Goal: Communication & Community: Answer question/provide support

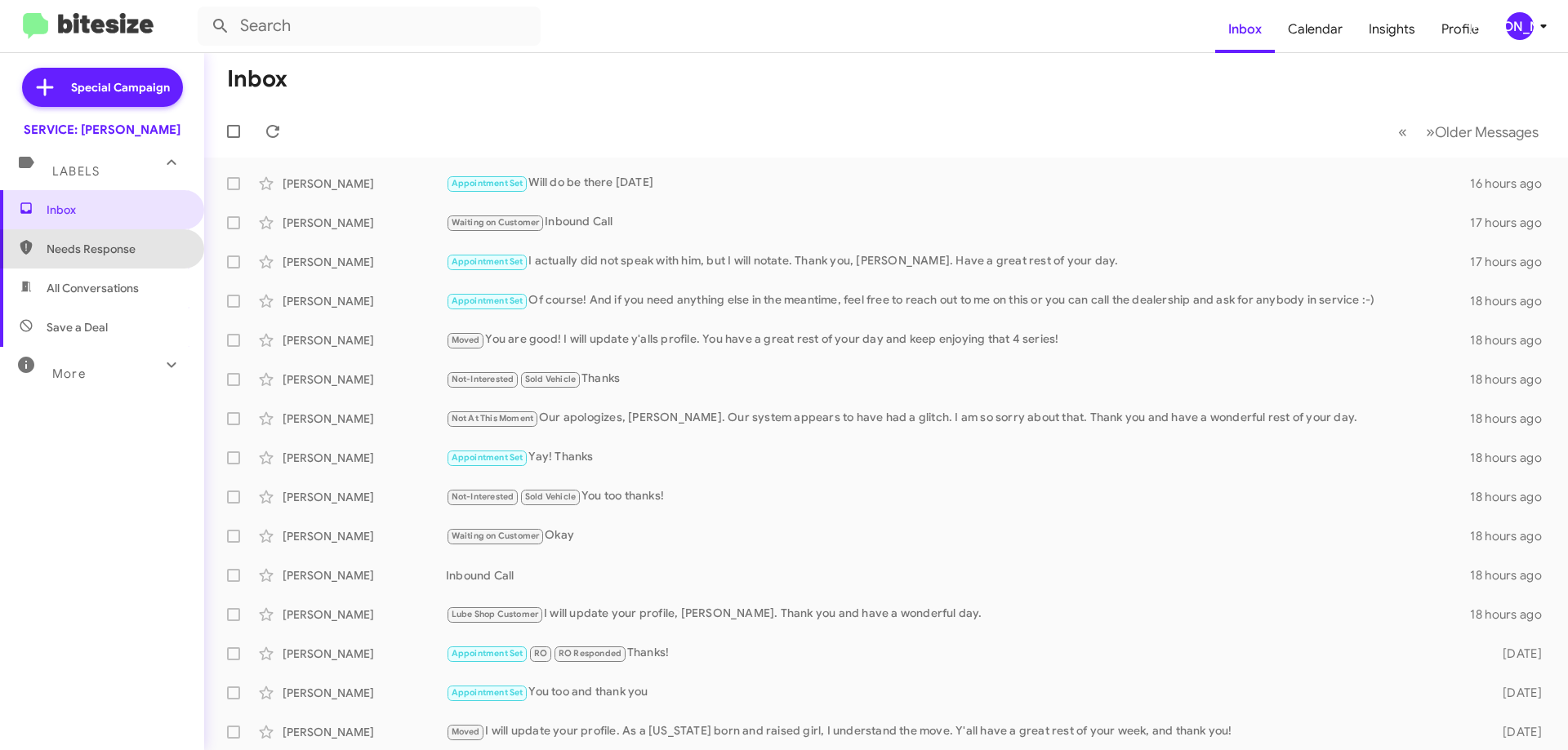
click at [102, 264] on span "Needs Response" at bounding box center [102, 249] width 204 height 40
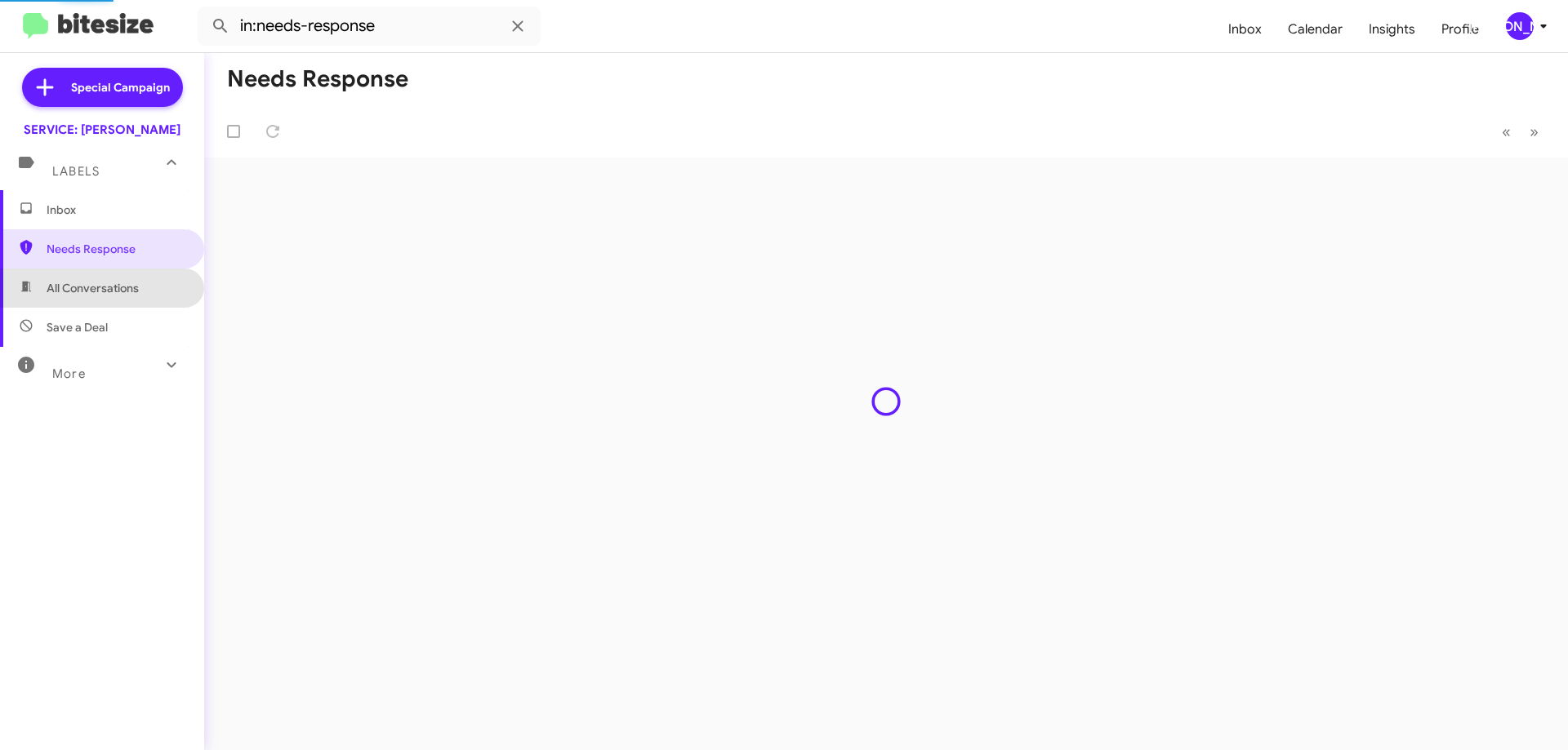
click at [101, 280] on span "All Conversations" at bounding box center [92, 287] width 92 height 16
type input "in:all-conversations"
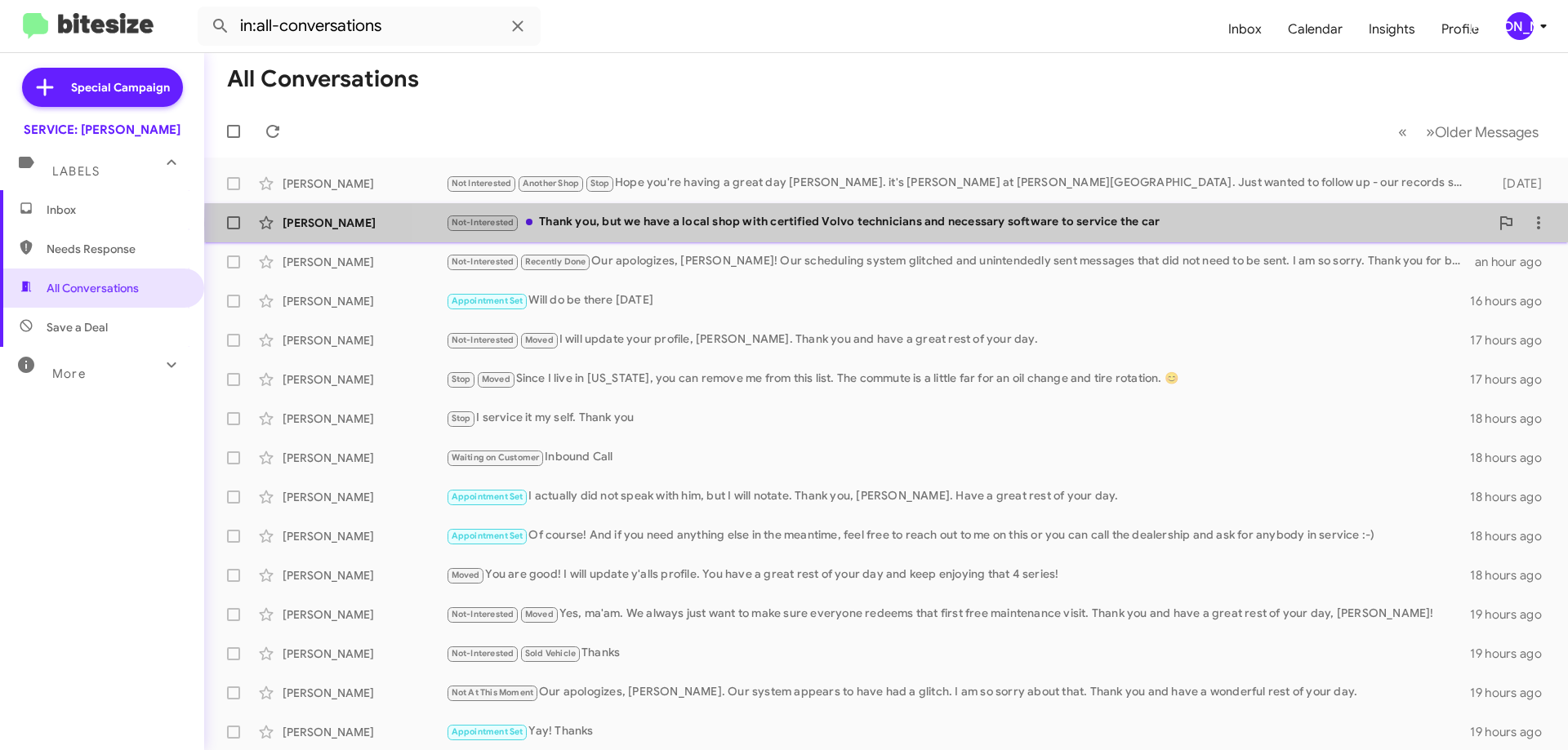
click at [935, 224] on div "Not-Interested Thank you, but we have a local shop with certified Volvo technic…" at bounding box center [967, 222] width 1043 height 19
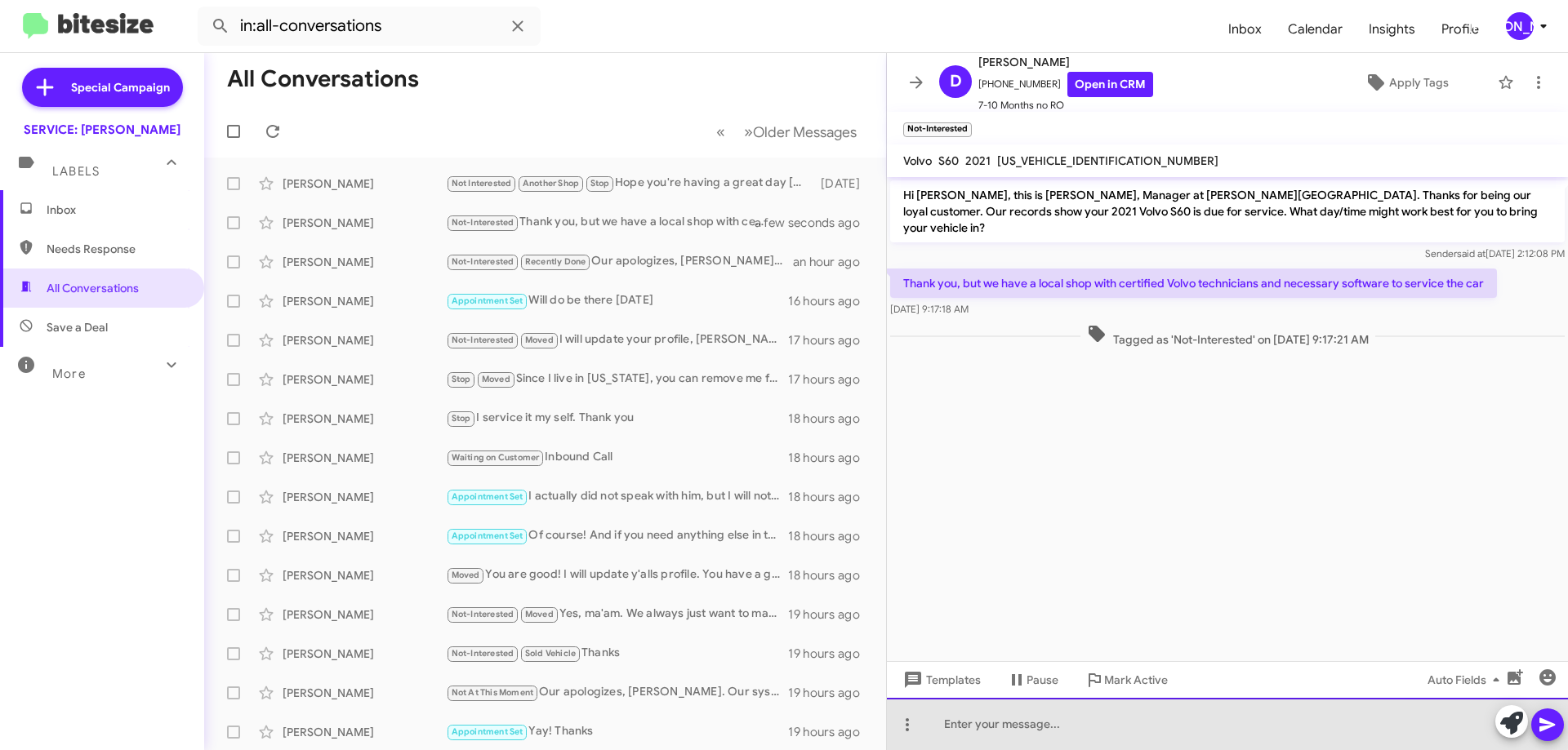
click at [1176, 706] on div at bounding box center [1227, 724] width 681 height 52
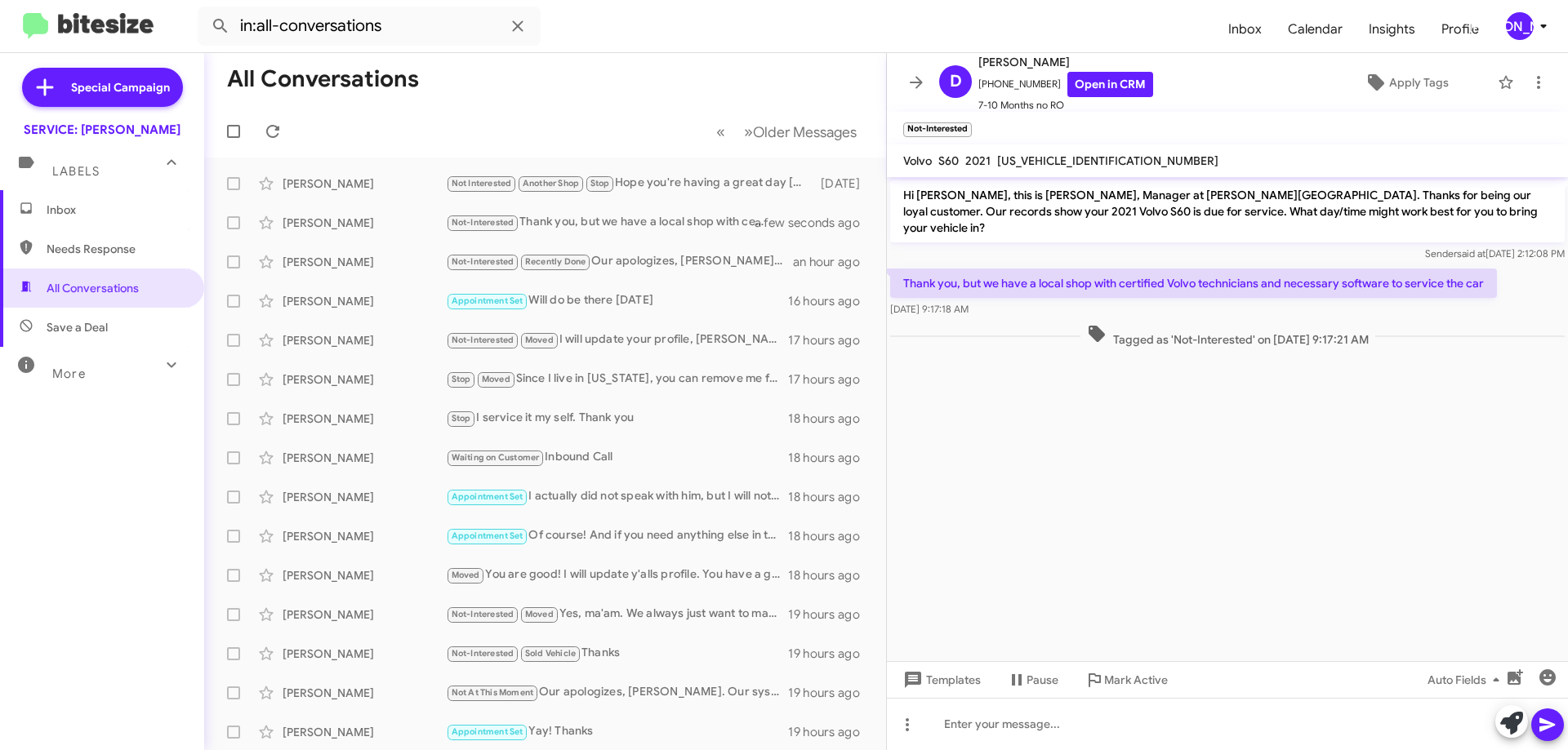
click at [1057, 150] on mat-toolbar "Volvo S60 2021 [US_VEHICLE_IDENTIFICATION_NUMBER]" at bounding box center [1227, 160] width 681 height 33
click at [1054, 168] on span "[US_VEHICLE_IDENTIFICATION_NUMBER]" at bounding box center [1107, 161] width 221 height 15
copy span "[US_VEHICLE_IDENTIFICATION_NUMBER]"
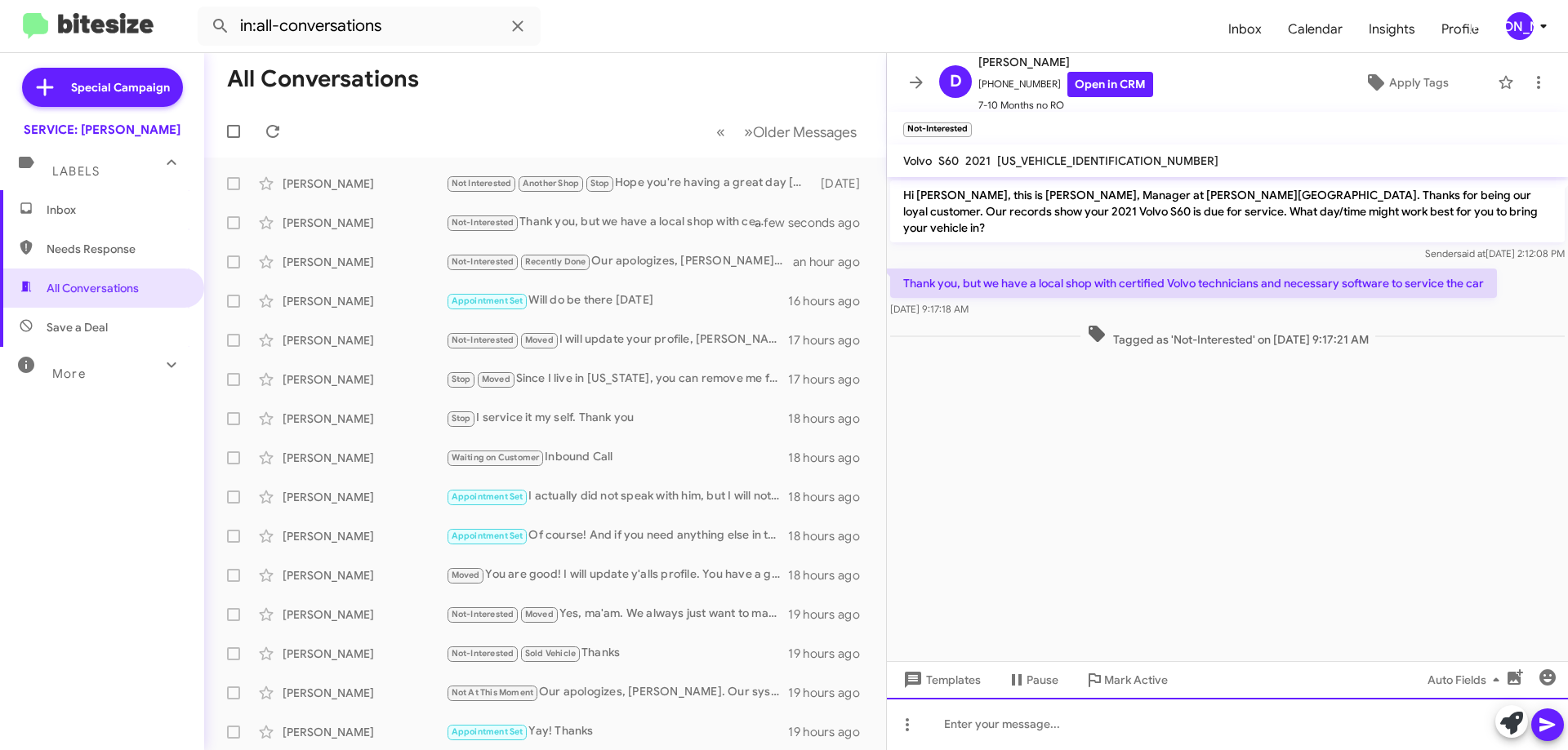
click at [1024, 727] on div at bounding box center [1227, 724] width 681 height 52
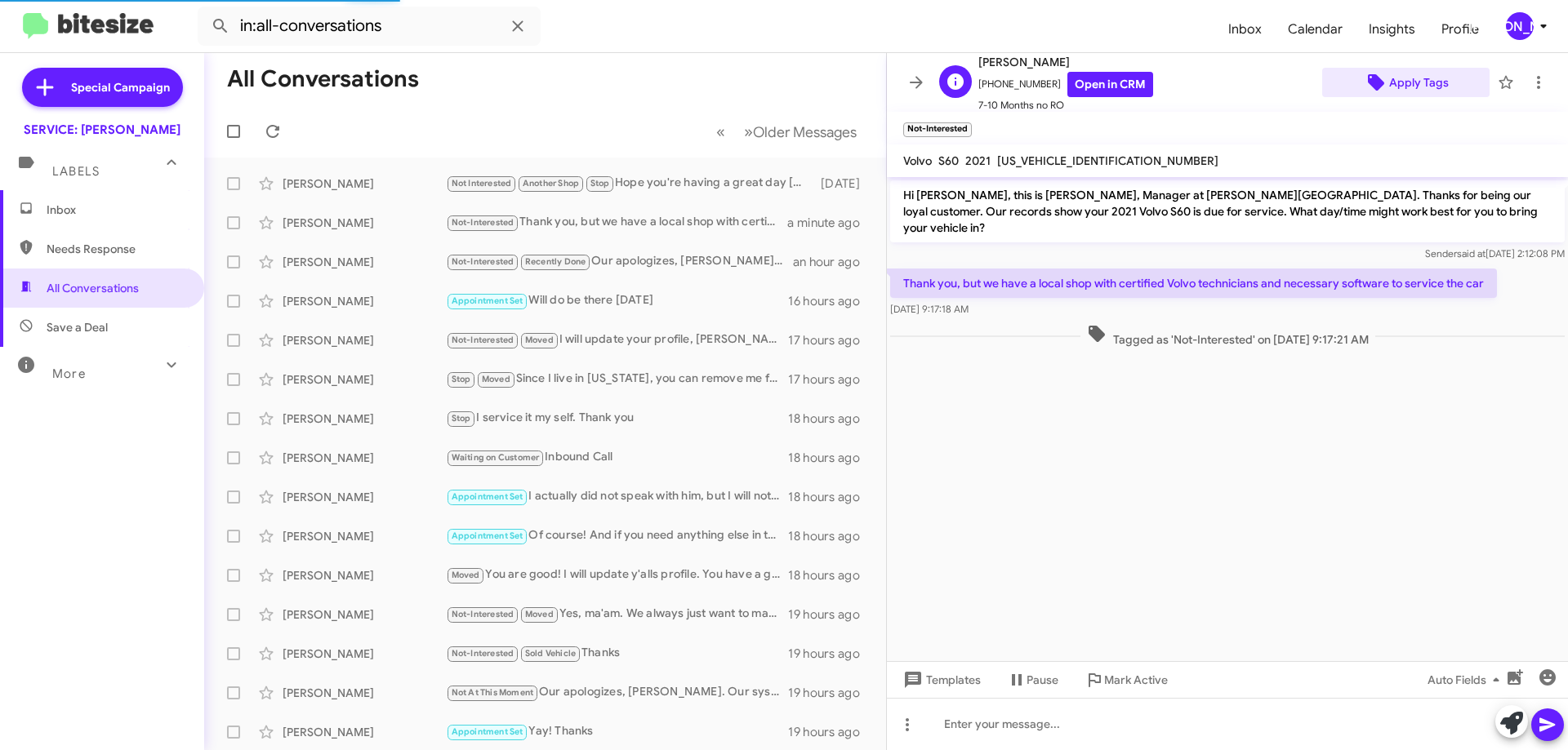
click at [1403, 85] on span "Apply Tags" at bounding box center [1418, 82] width 59 height 29
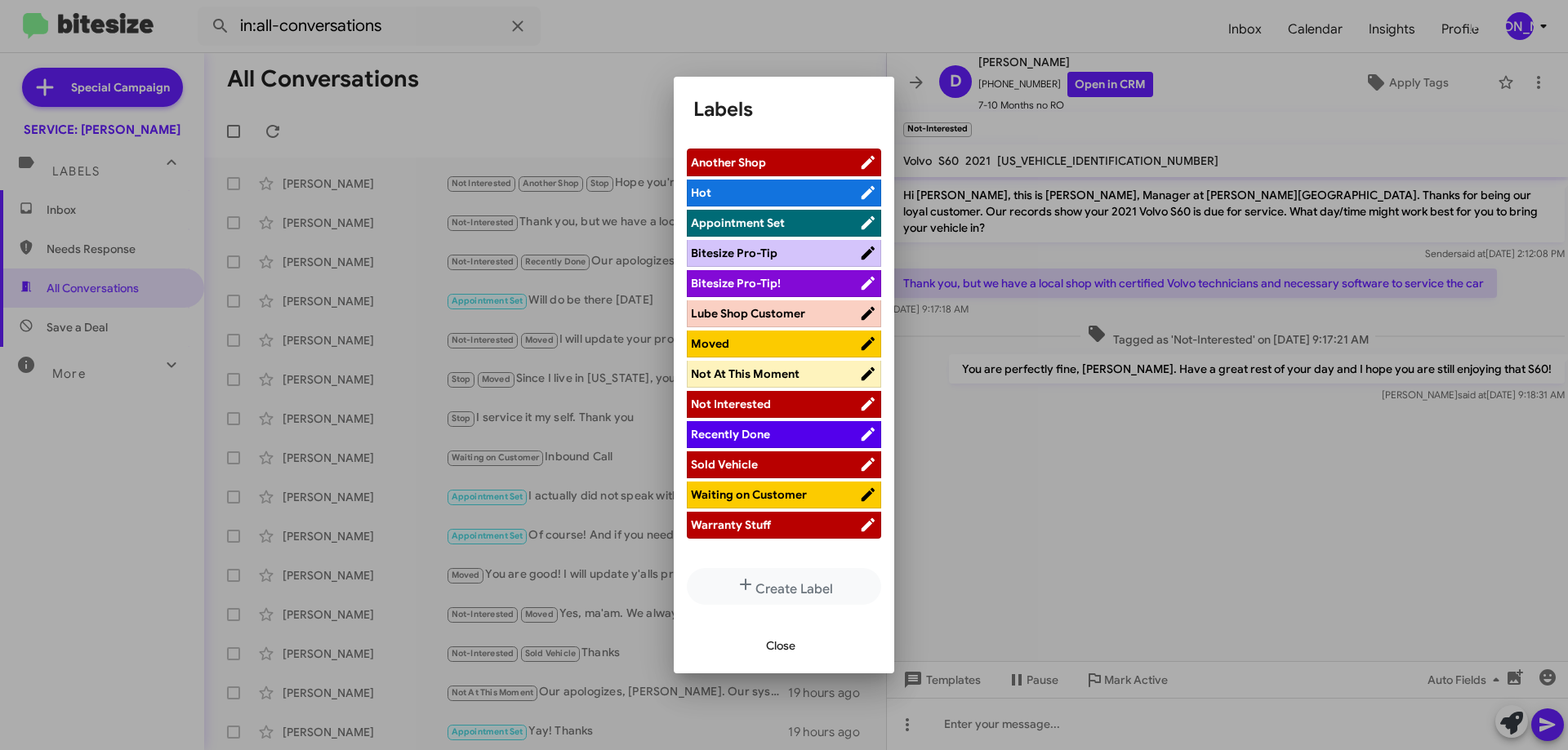
click at [785, 152] on li "Another Shop" at bounding box center [784, 162] width 194 height 27
click at [776, 165] on span "Another Shop" at bounding box center [775, 162] width 168 height 16
click at [771, 657] on span "Close" at bounding box center [780, 645] width 29 height 29
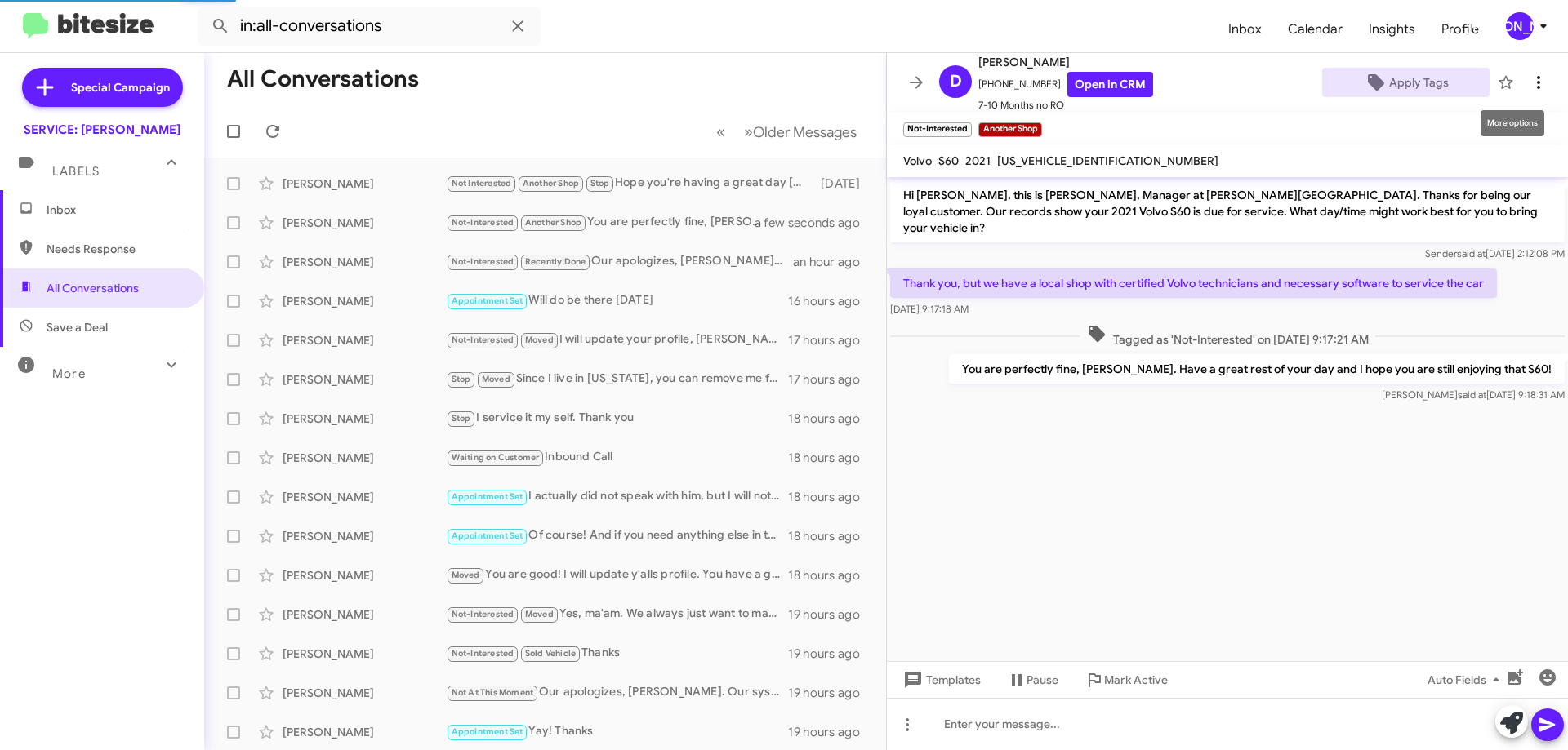
click at [1522, 89] on span at bounding box center [1538, 82] width 33 height 20
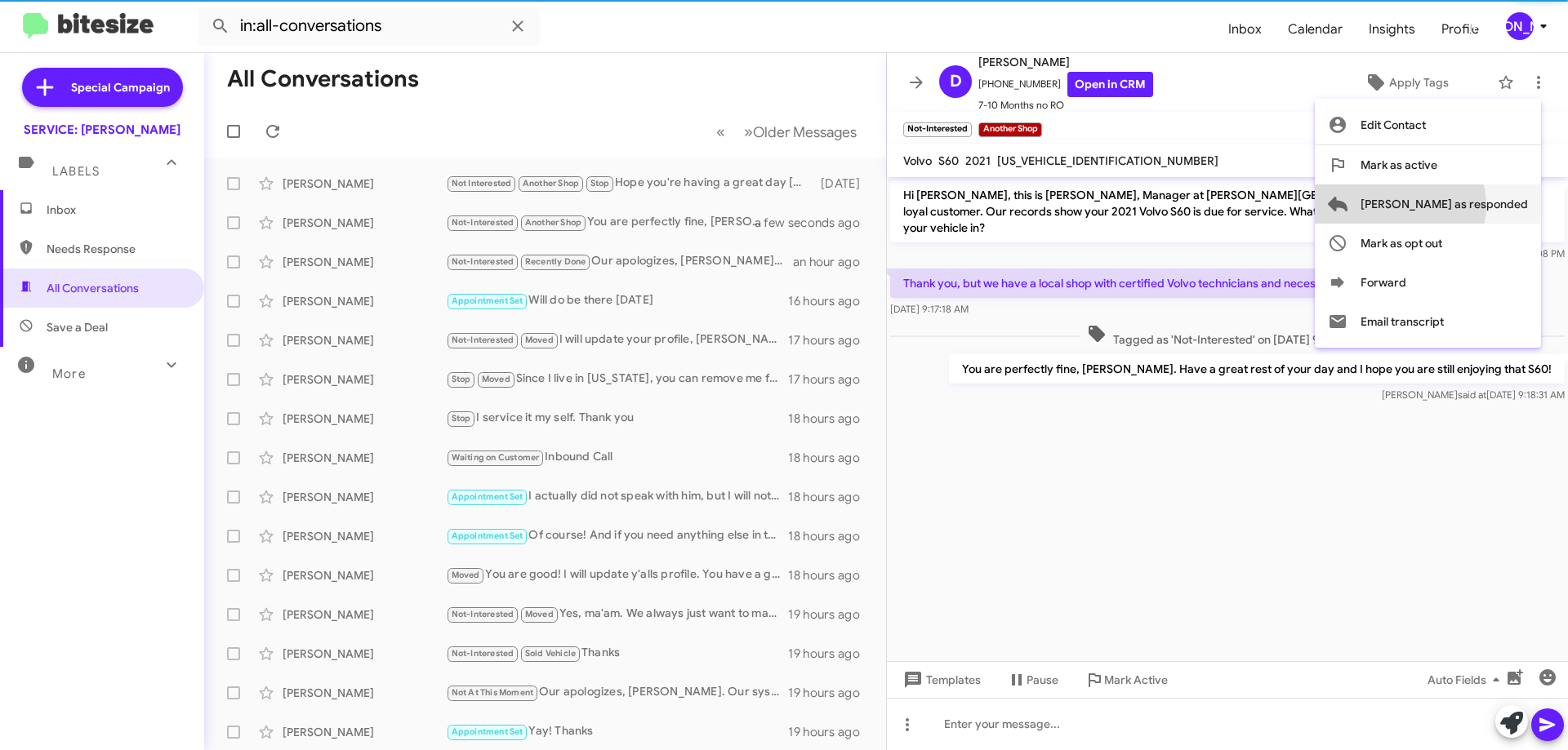
click at [1464, 205] on span "[PERSON_NAME] as responded" at bounding box center [1444, 204] width 168 height 40
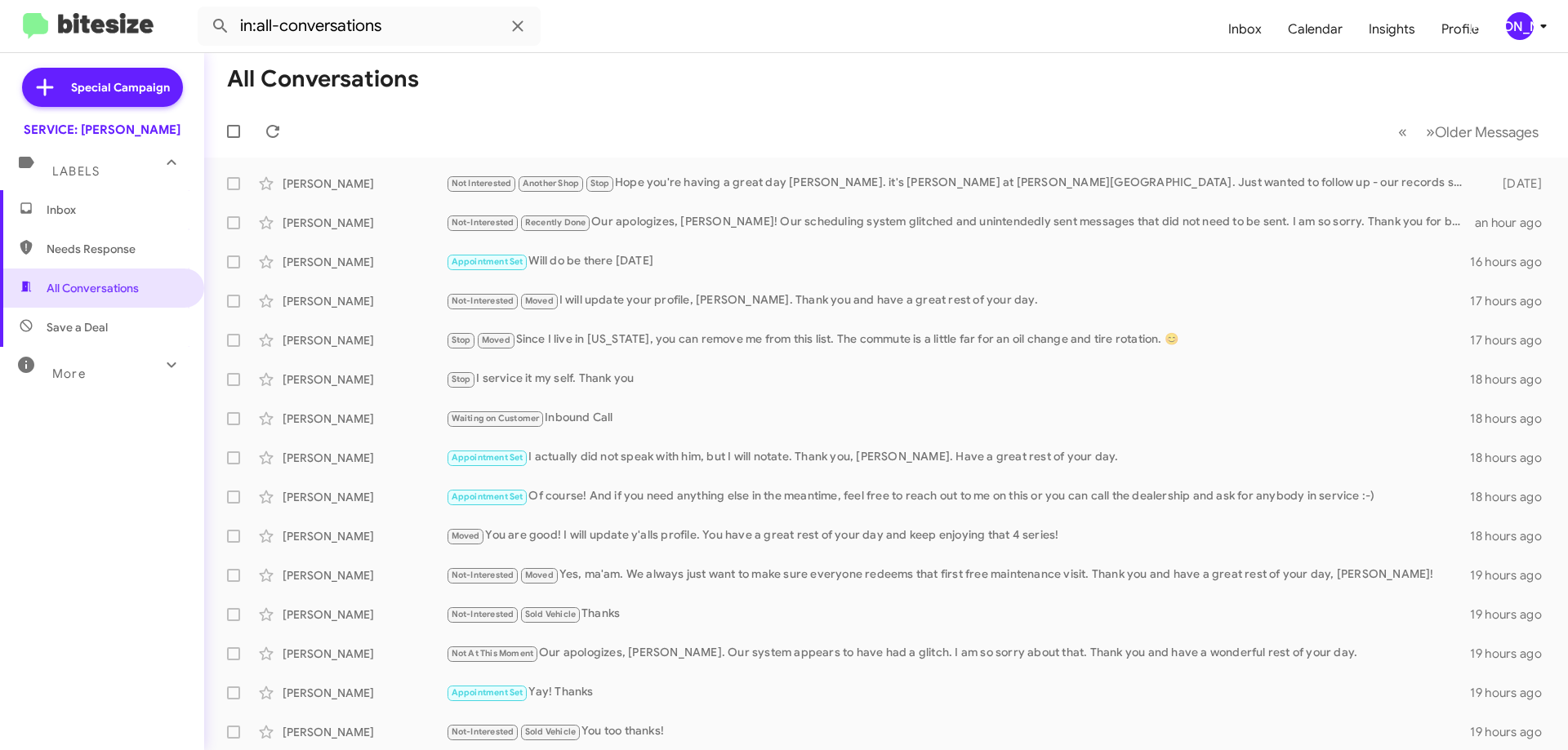
click at [64, 214] on span "Inbox" at bounding box center [115, 209] width 139 height 16
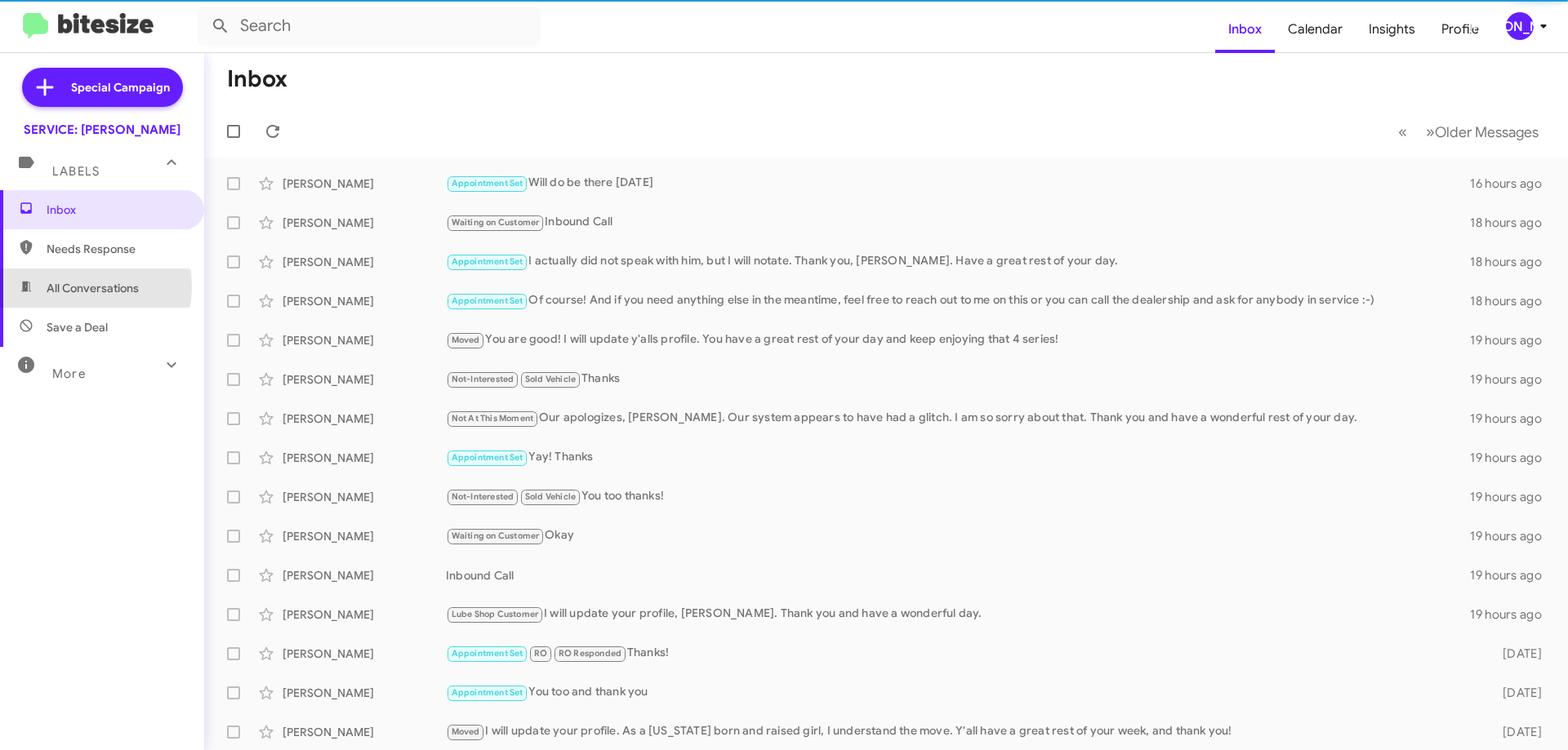
click at [68, 286] on span "All Conversations" at bounding box center [92, 287] width 92 height 16
type input "in:all-conversations"
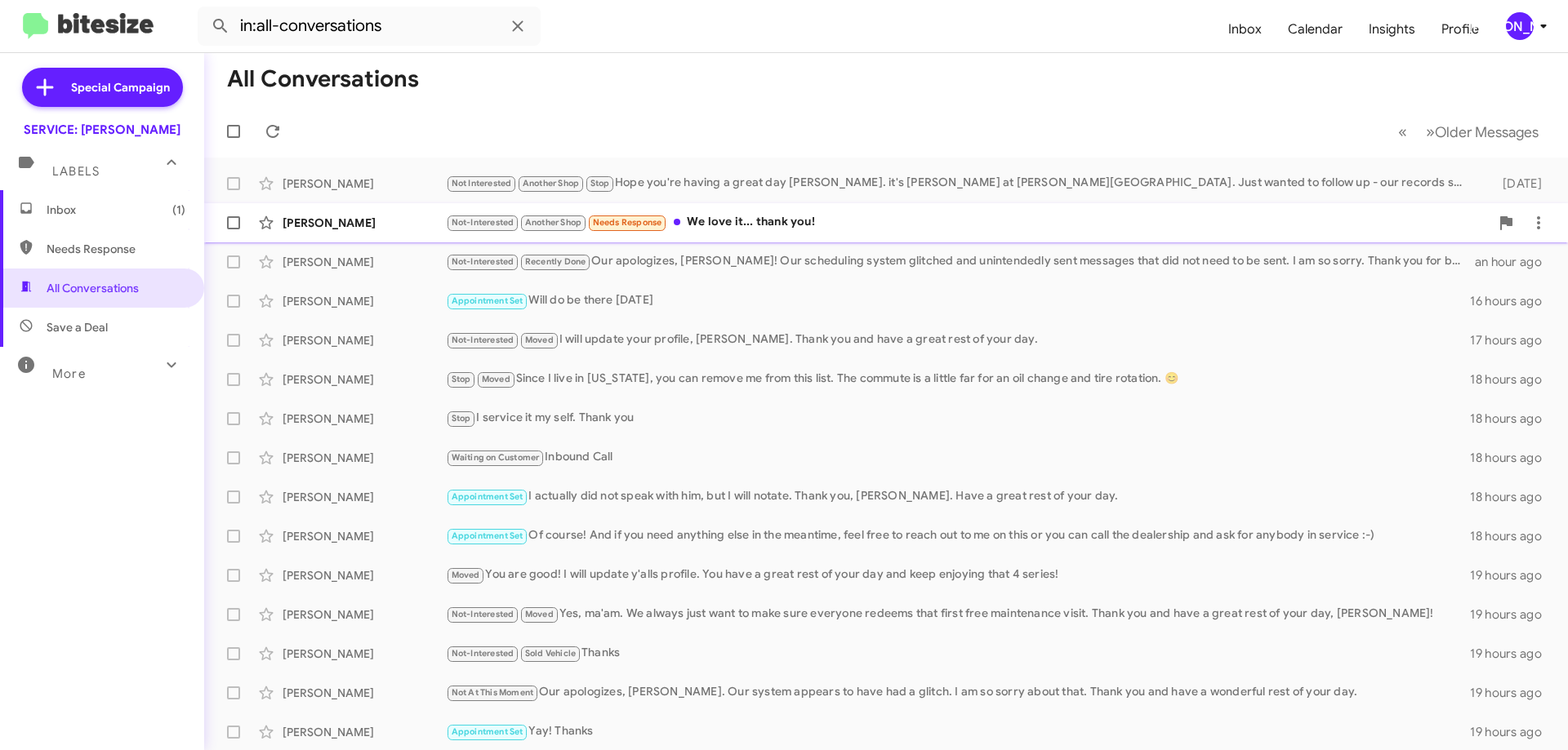
drag, startPoint x: 767, startPoint y: 243, endPoint x: 779, endPoint y: 225, distance: 21.6
click at [779, 225] on mat-action-list "[PERSON_NAME] Not Interested Another Shop Stop Hope you're having a great day […" at bounding box center [886, 552] width 1364 height 791
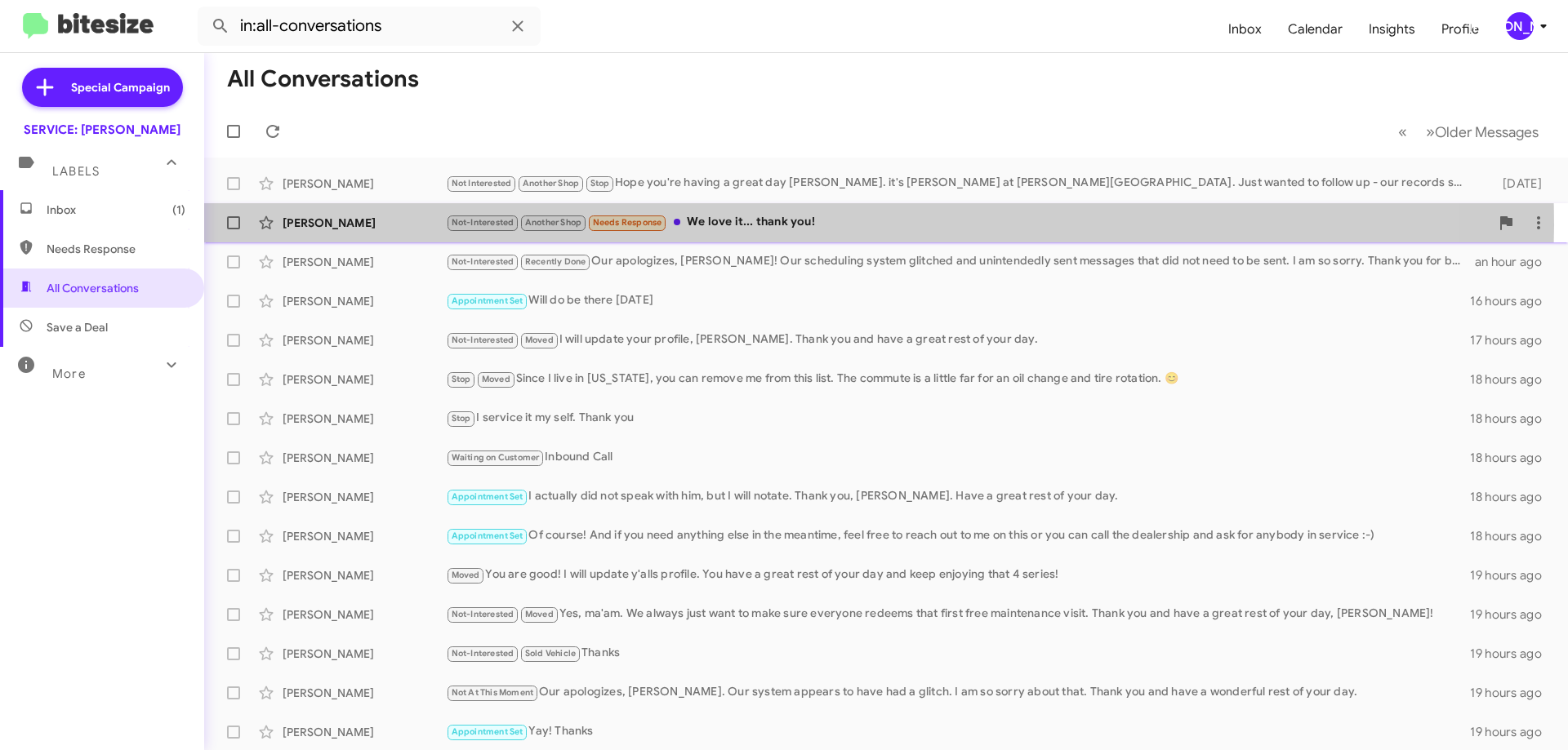
click at [779, 225] on div "Not-Interested Another Shop Needs Response We love it... thank you!" at bounding box center [967, 222] width 1043 height 19
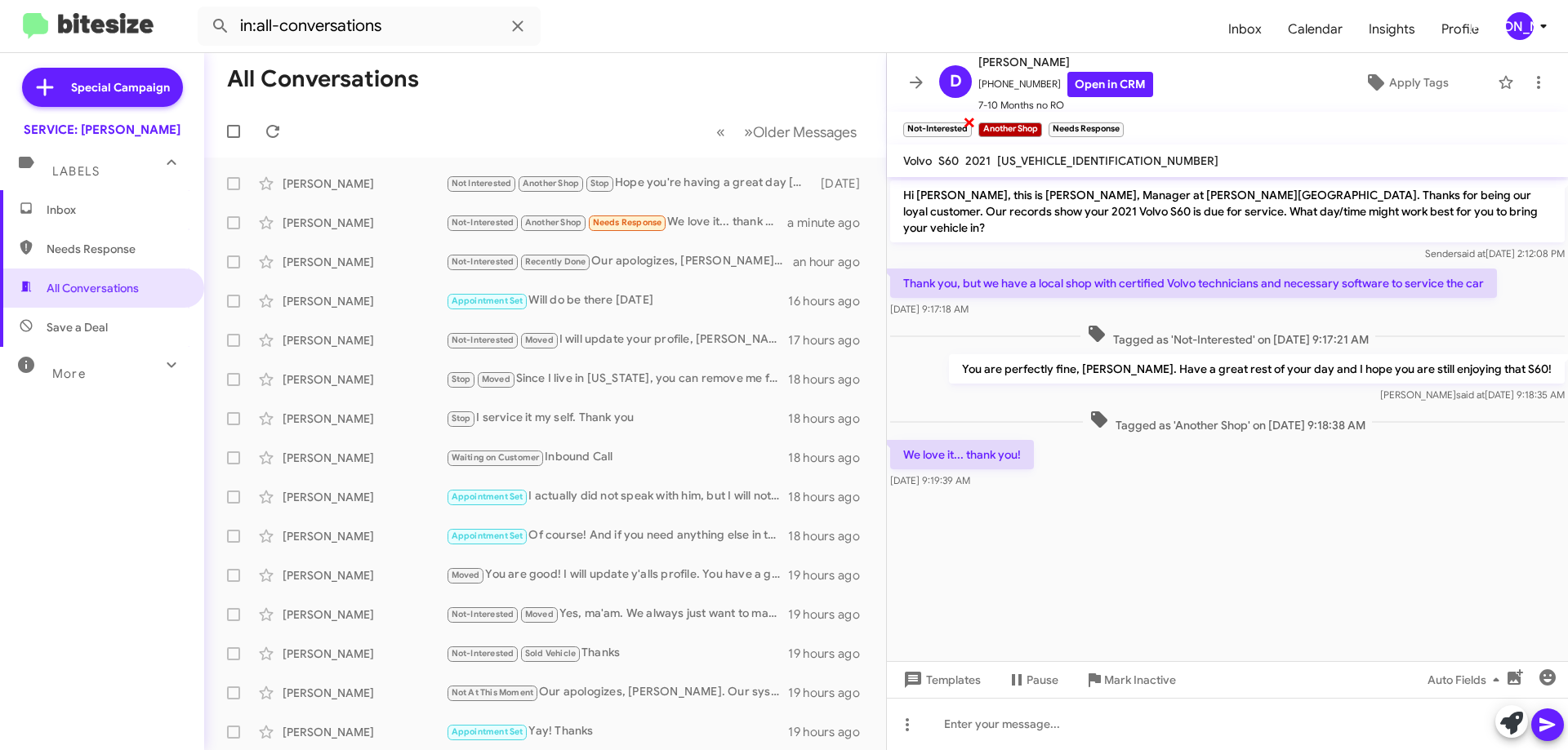
click at [969, 120] on span "×" at bounding box center [970, 122] width 13 height 20
click at [1049, 120] on span "×" at bounding box center [1046, 122] width 13 height 20
click at [1533, 89] on icon at bounding box center [1538, 82] width 20 height 20
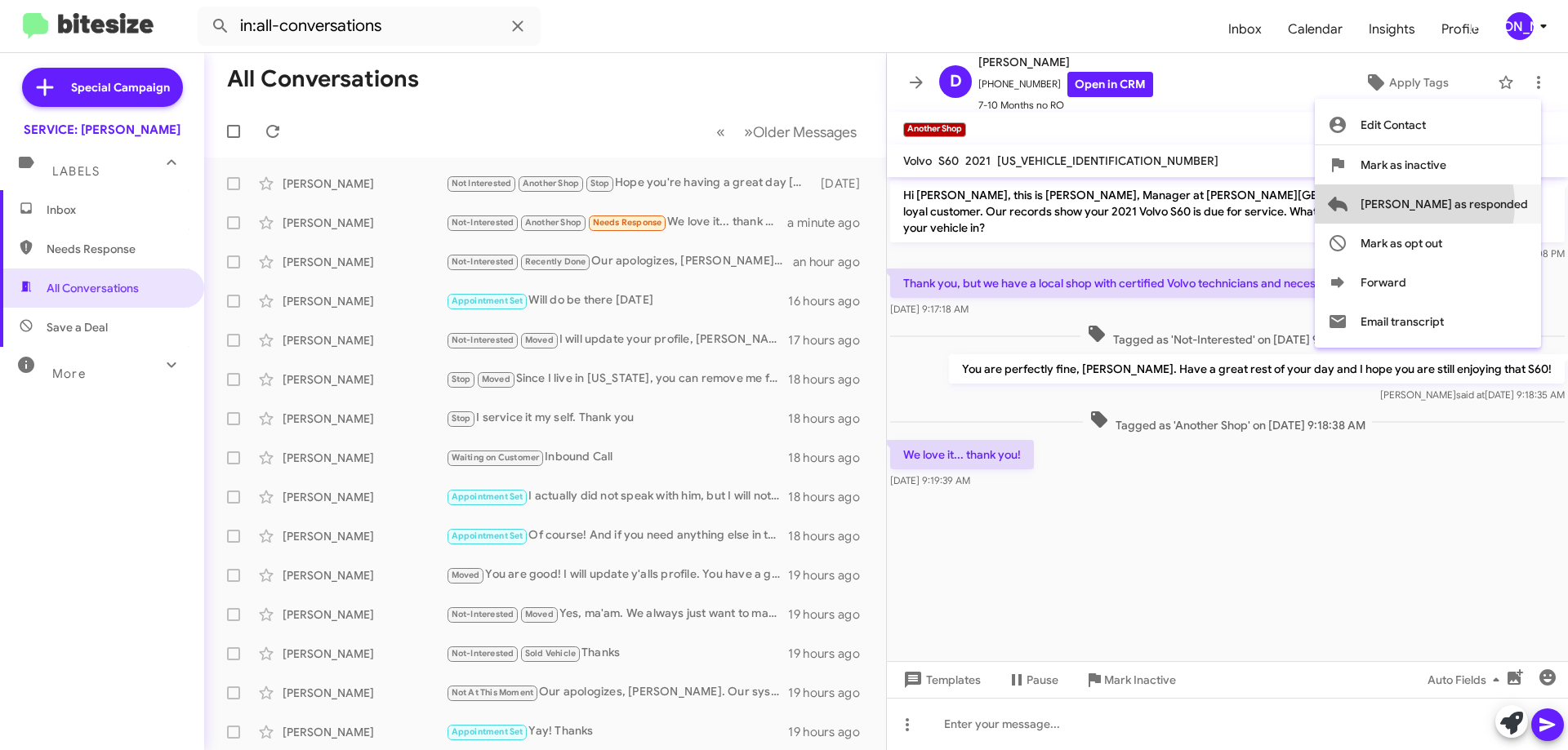
click at [1479, 204] on span "[PERSON_NAME] as responded" at bounding box center [1444, 204] width 168 height 40
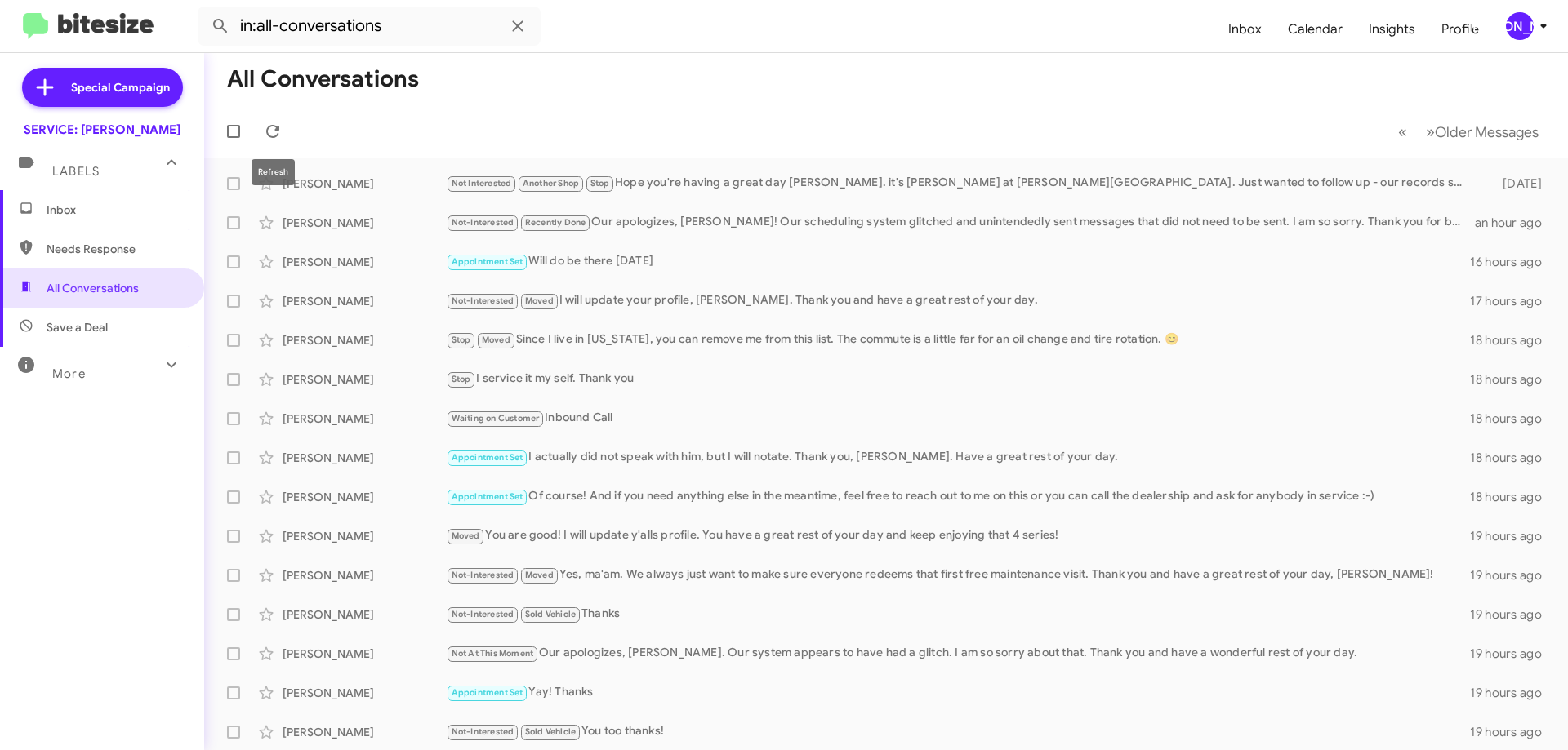
drag, startPoint x: 270, startPoint y: 126, endPoint x: 334, endPoint y: 73, distance: 83.1
click at [270, 126] on icon at bounding box center [272, 132] width 13 height 13
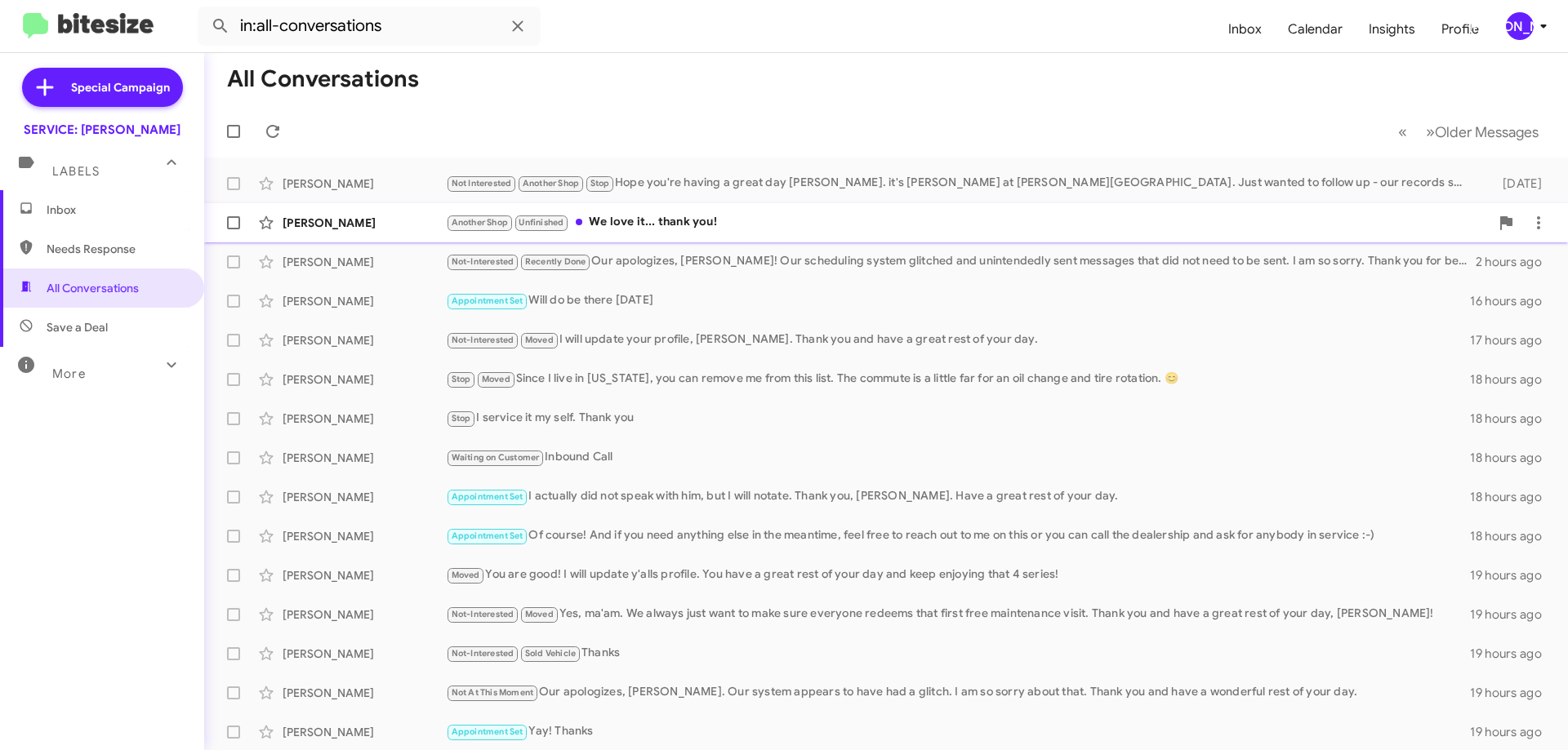
click at [669, 228] on div "Another Shop Unfinished We love it... thank you!" at bounding box center [967, 222] width 1043 height 19
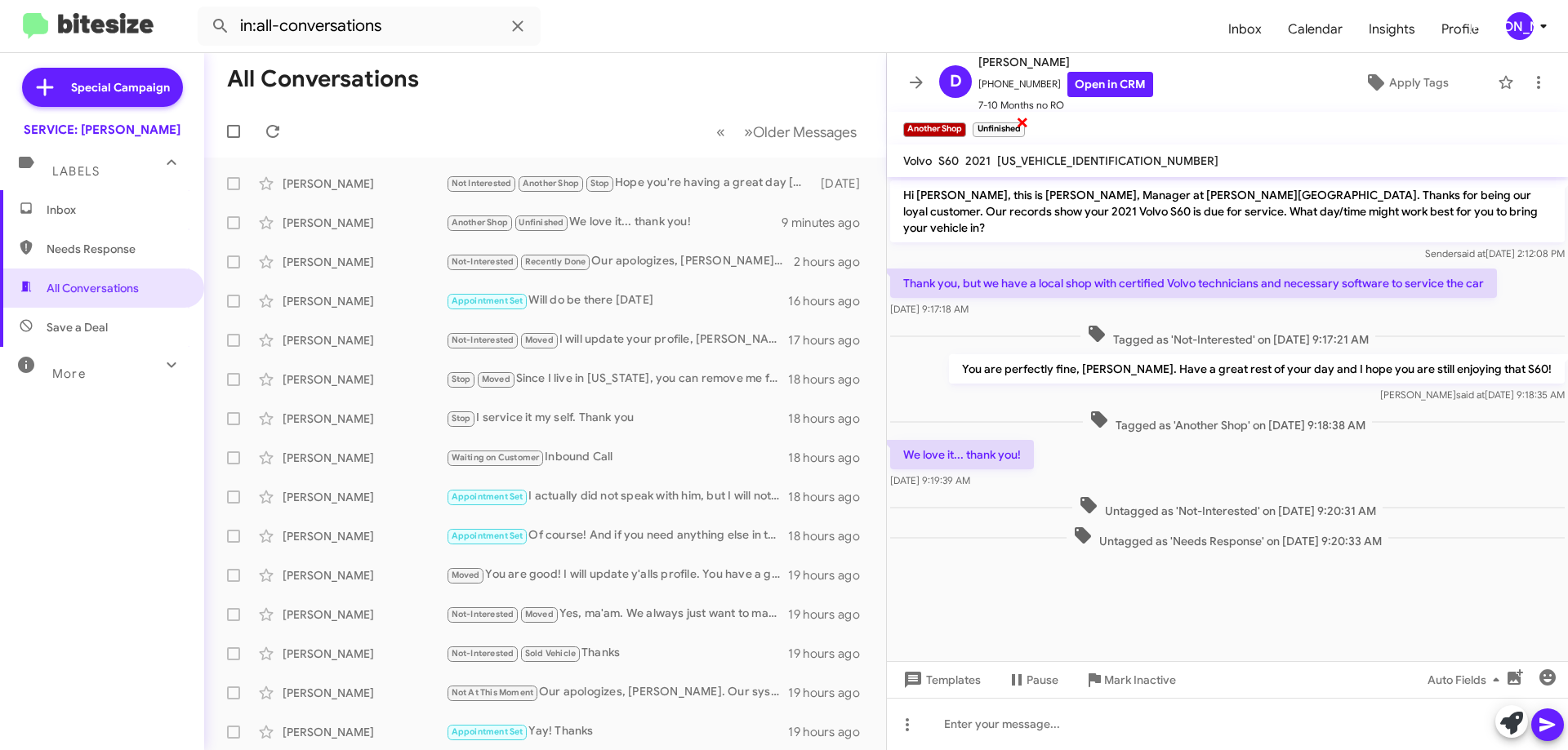
click at [1024, 122] on span "×" at bounding box center [1022, 122] width 13 height 20
click at [1412, 80] on span "Apply Tags" at bounding box center [1418, 82] width 59 height 29
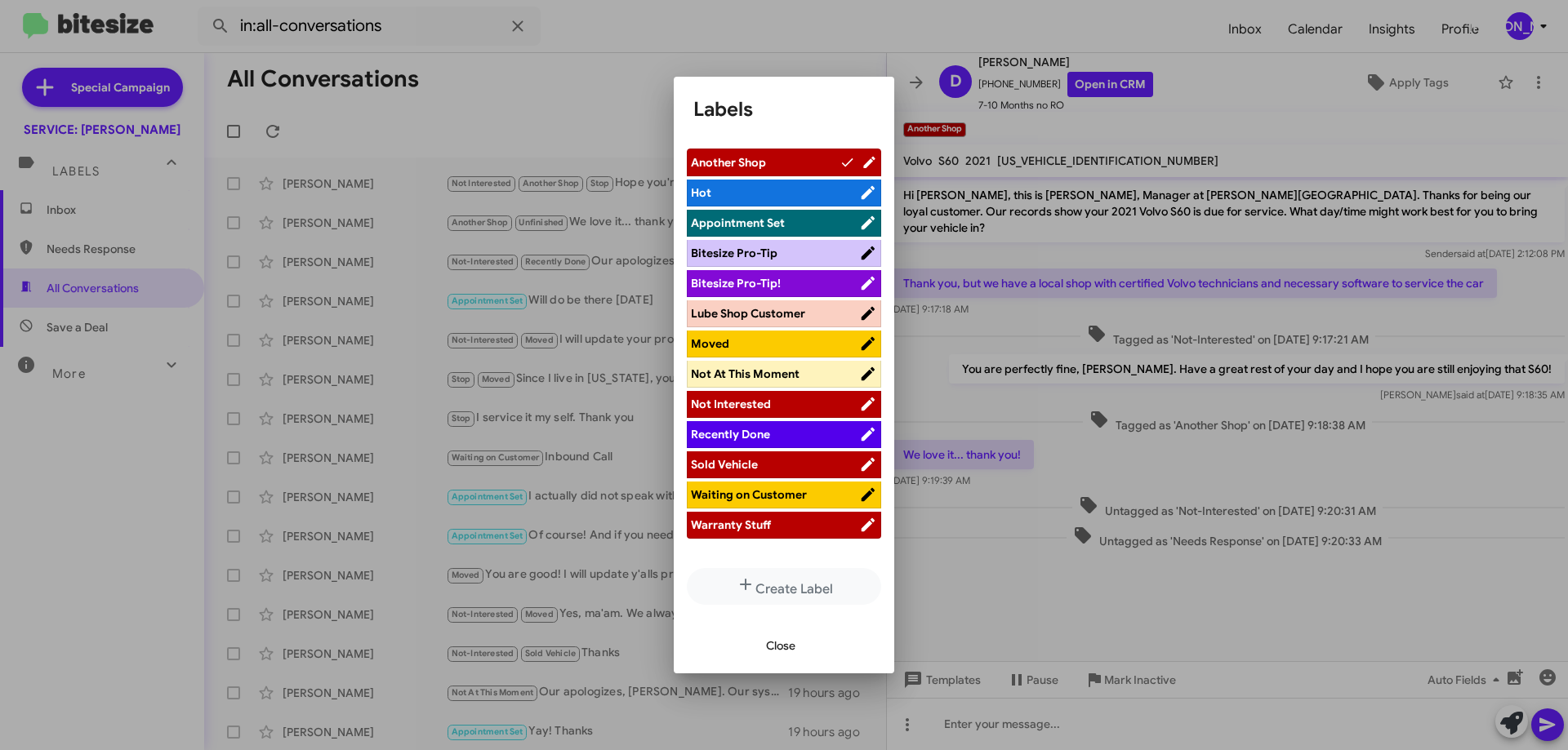
click at [767, 411] on span "Not Interested" at bounding box center [730, 404] width 80 height 15
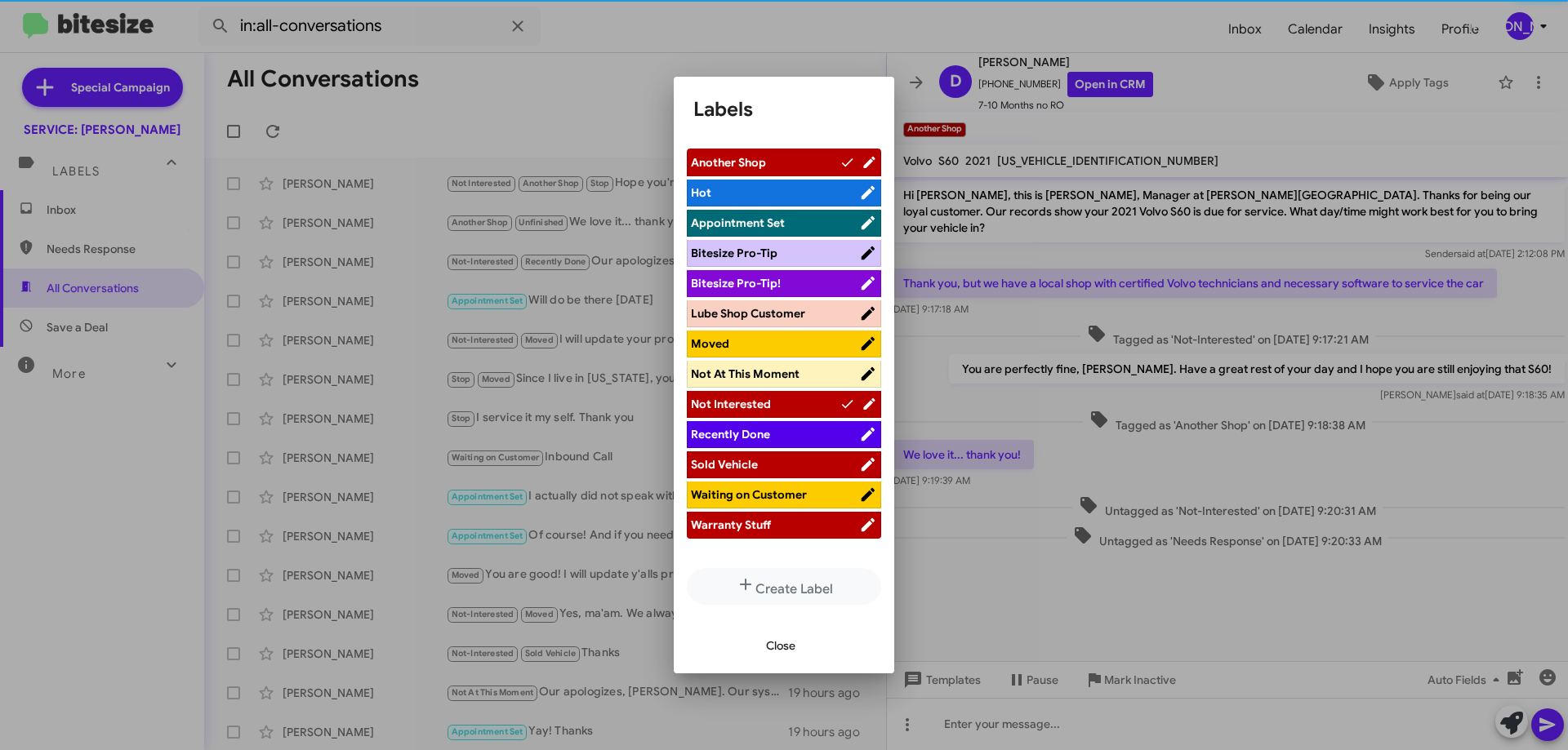
click at [786, 657] on span "Close" at bounding box center [780, 645] width 29 height 29
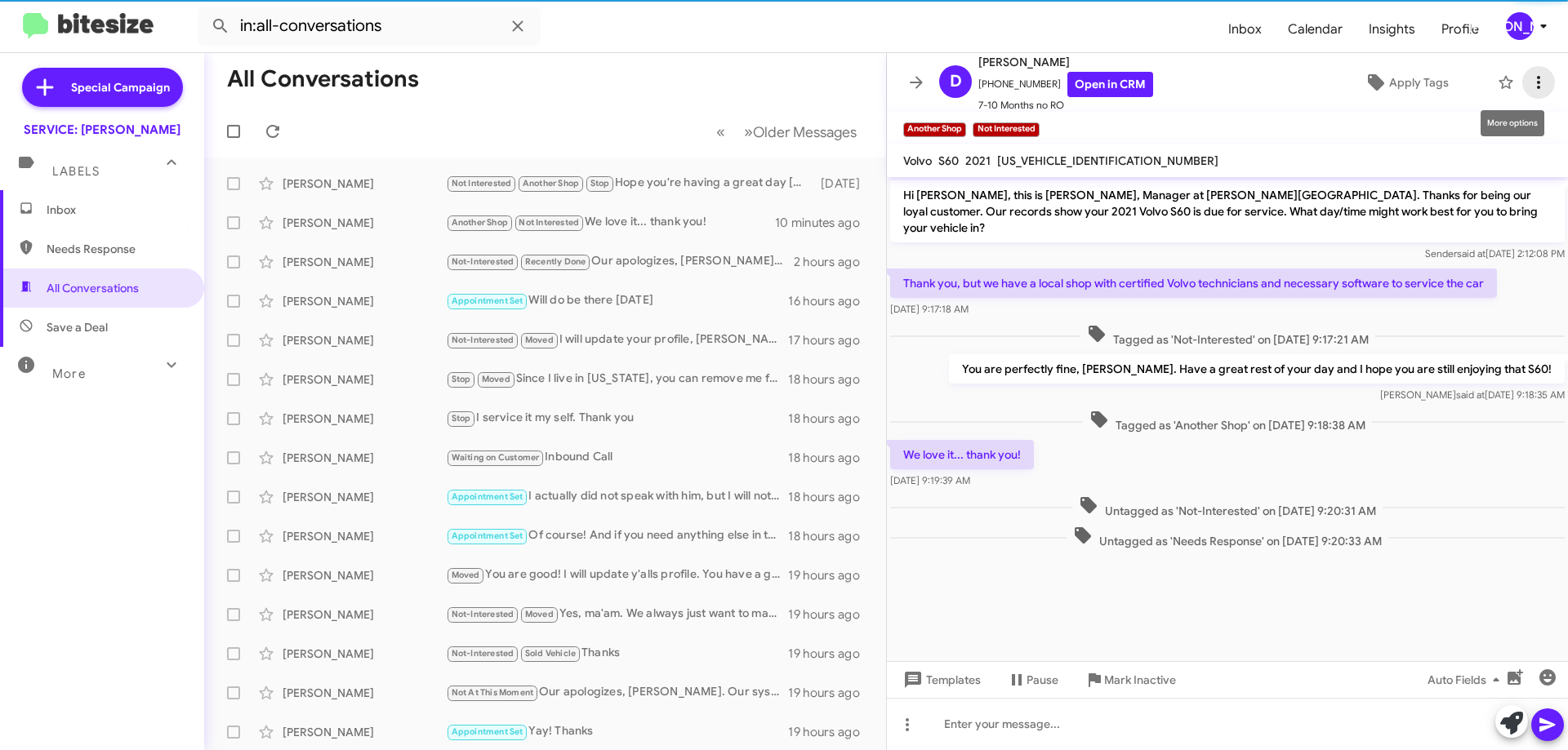
click at [1528, 82] on icon at bounding box center [1538, 82] width 20 height 20
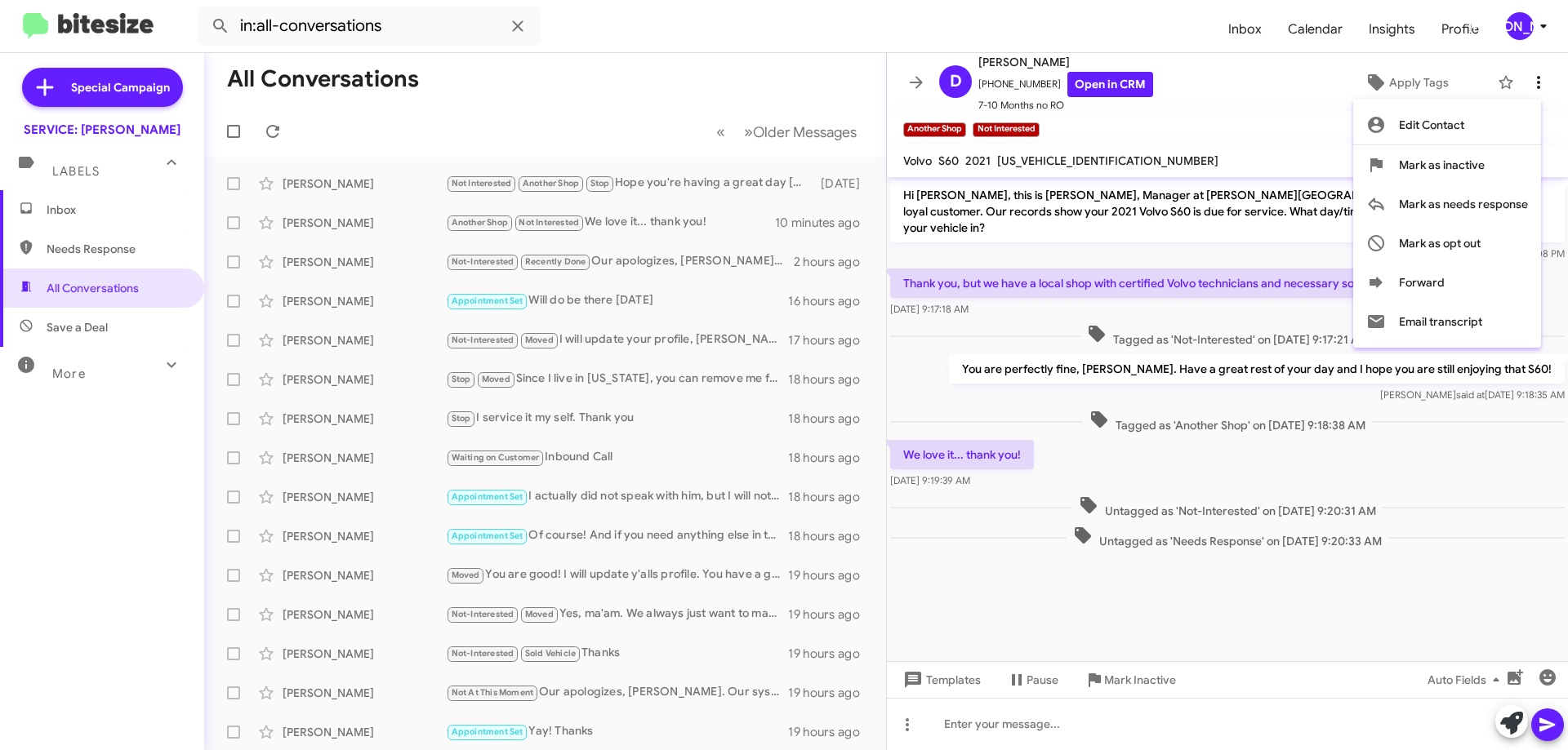
click at [1523, 82] on div at bounding box center [784, 375] width 1568 height 750
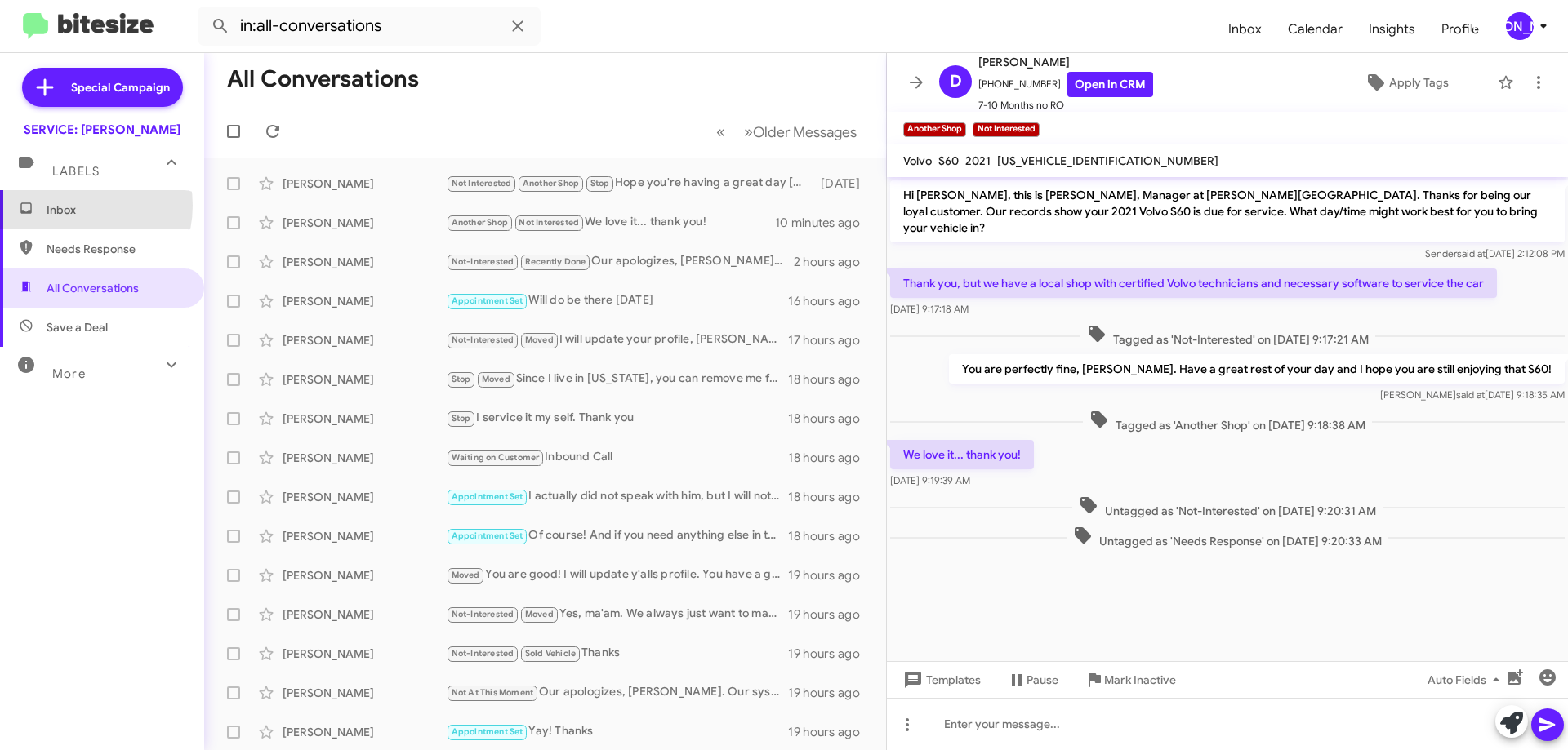
click at [73, 205] on span "Inbox" at bounding box center [115, 209] width 139 height 16
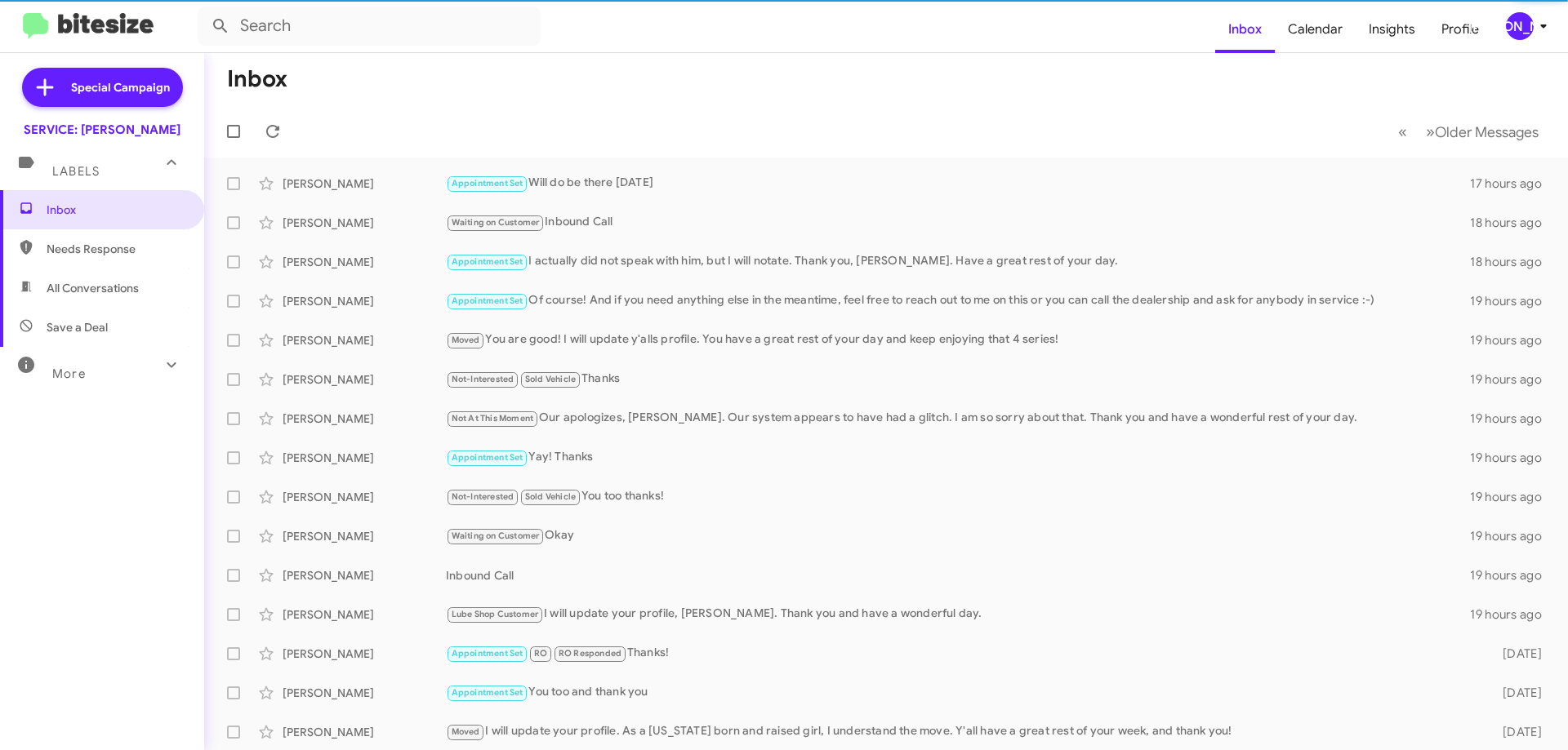
click at [82, 300] on span "All Conversations" at bounding box center [102, 288] width 204 height 40
type input "in:all-conversations"
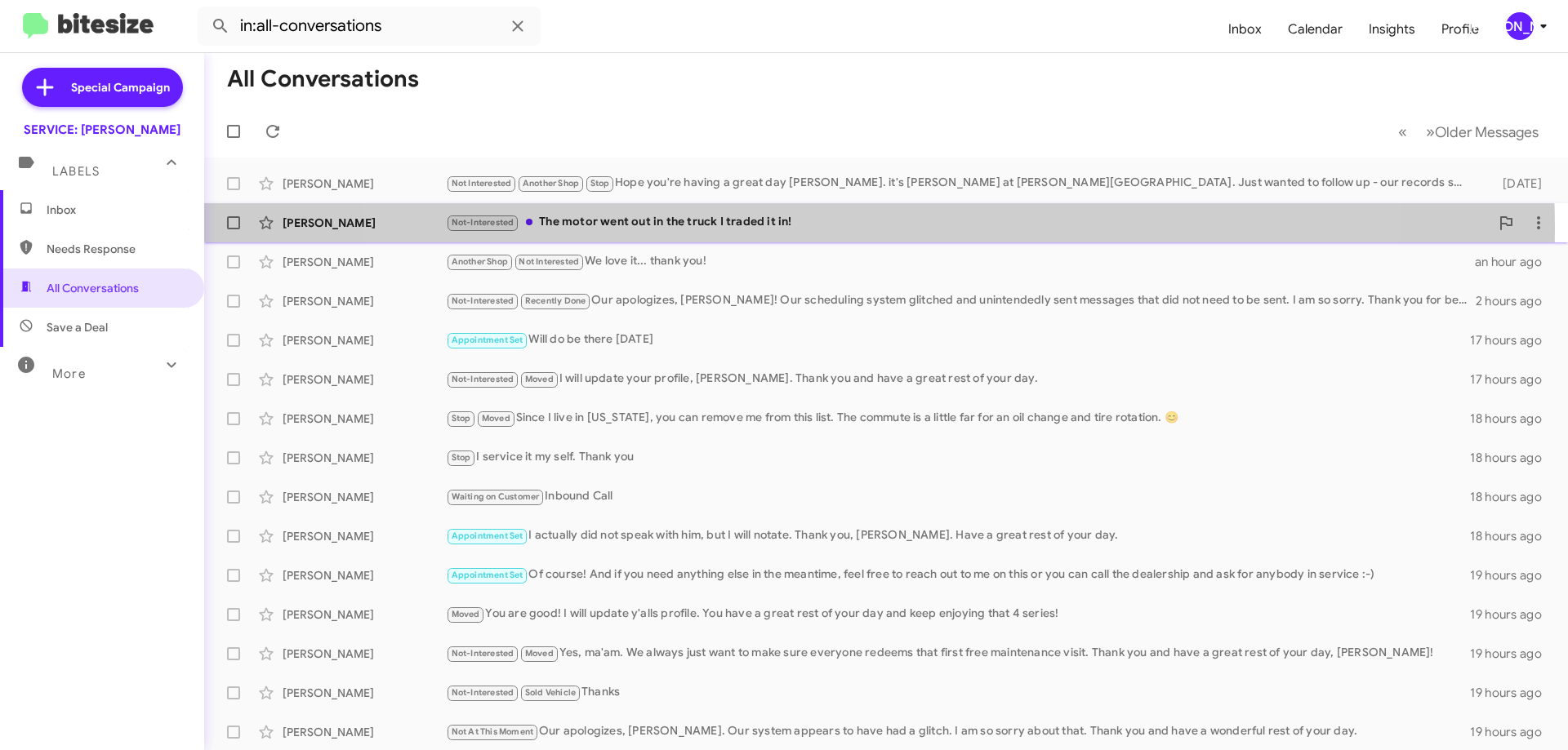
click at [855, 229] on div "Not-Interested The motor went out in the truck I traded it in!" at bounding box center [967, 222] width 1043 height 19
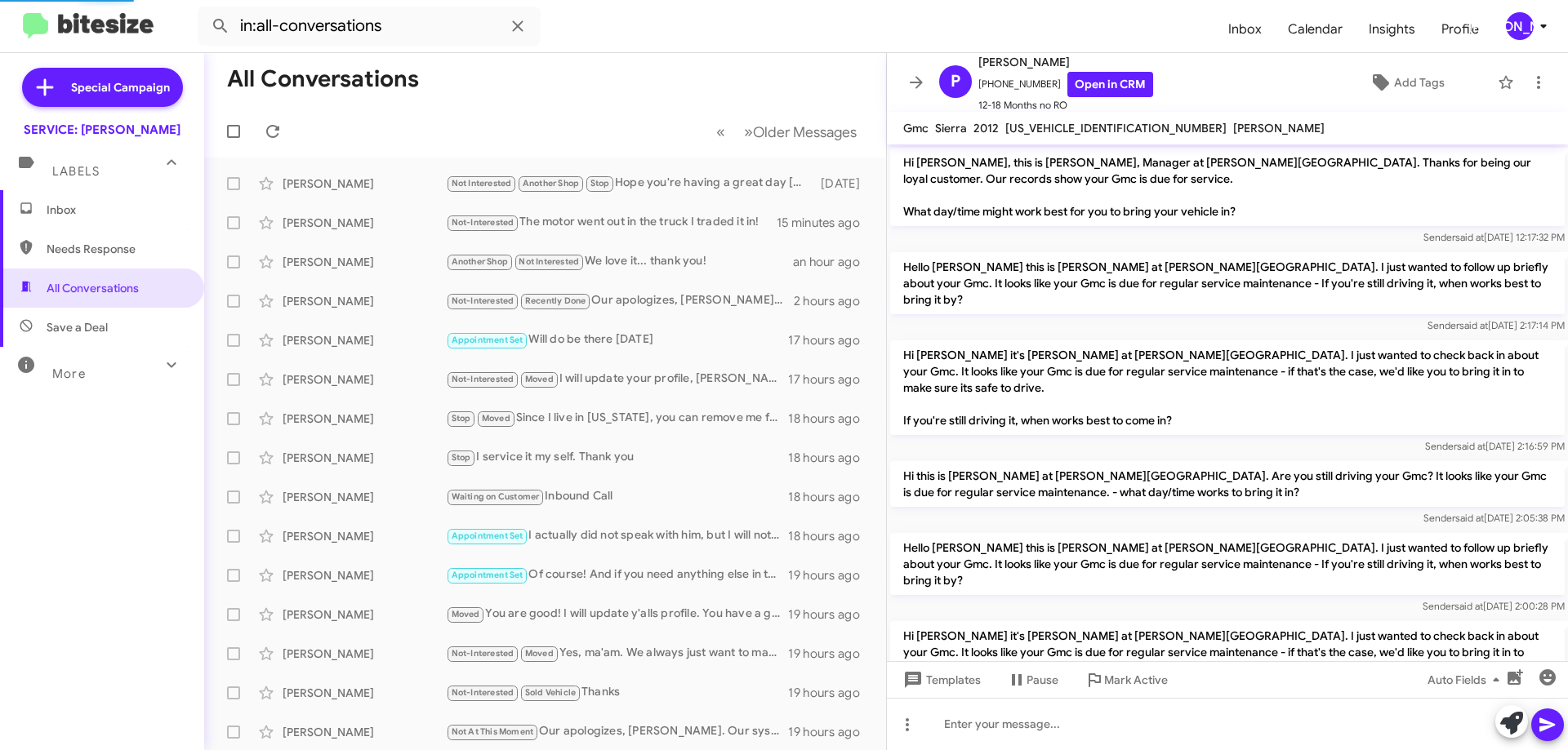
scroll to position [239, 0]
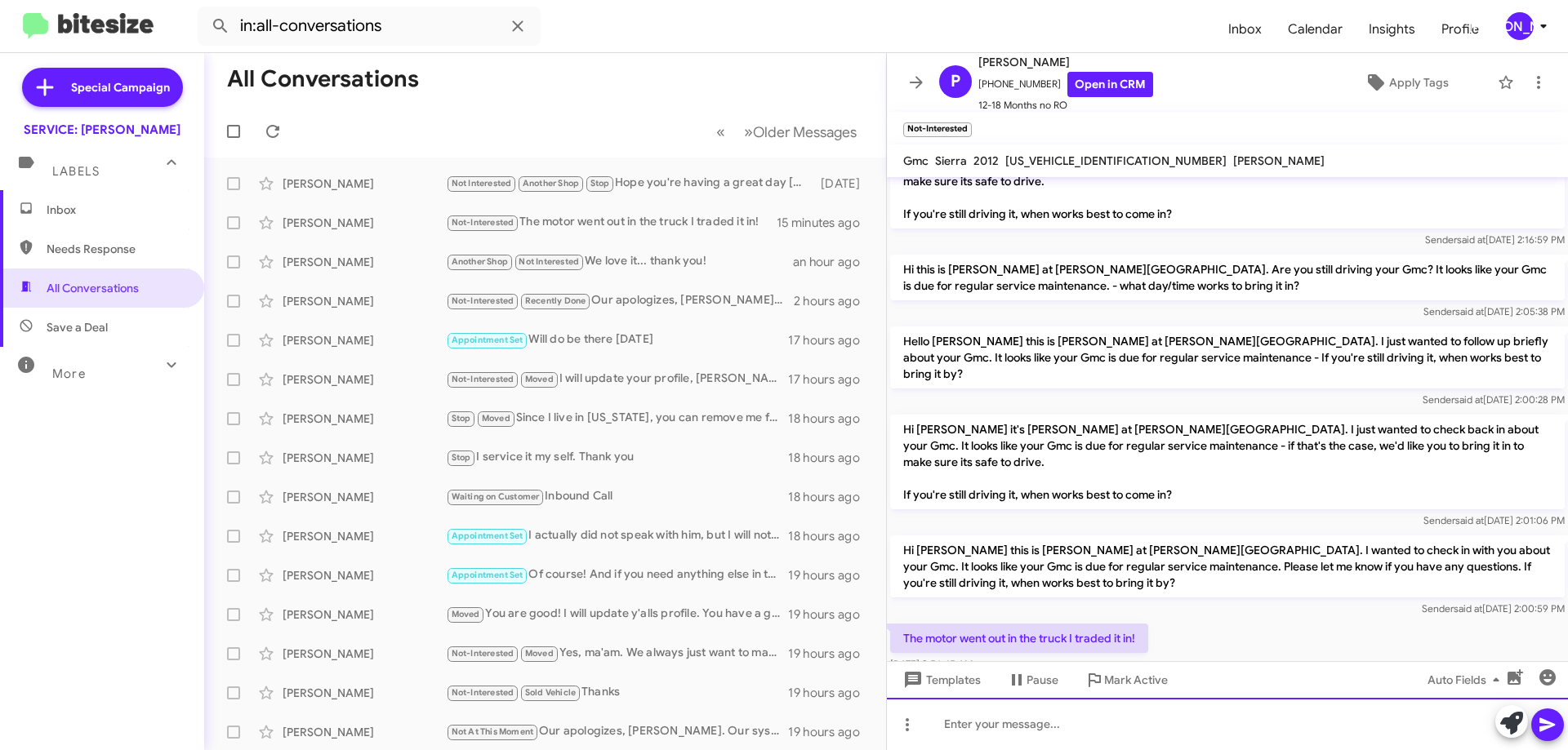
click at [1179, 718] on div at bounding box center [1227, 724] width 681 height 52
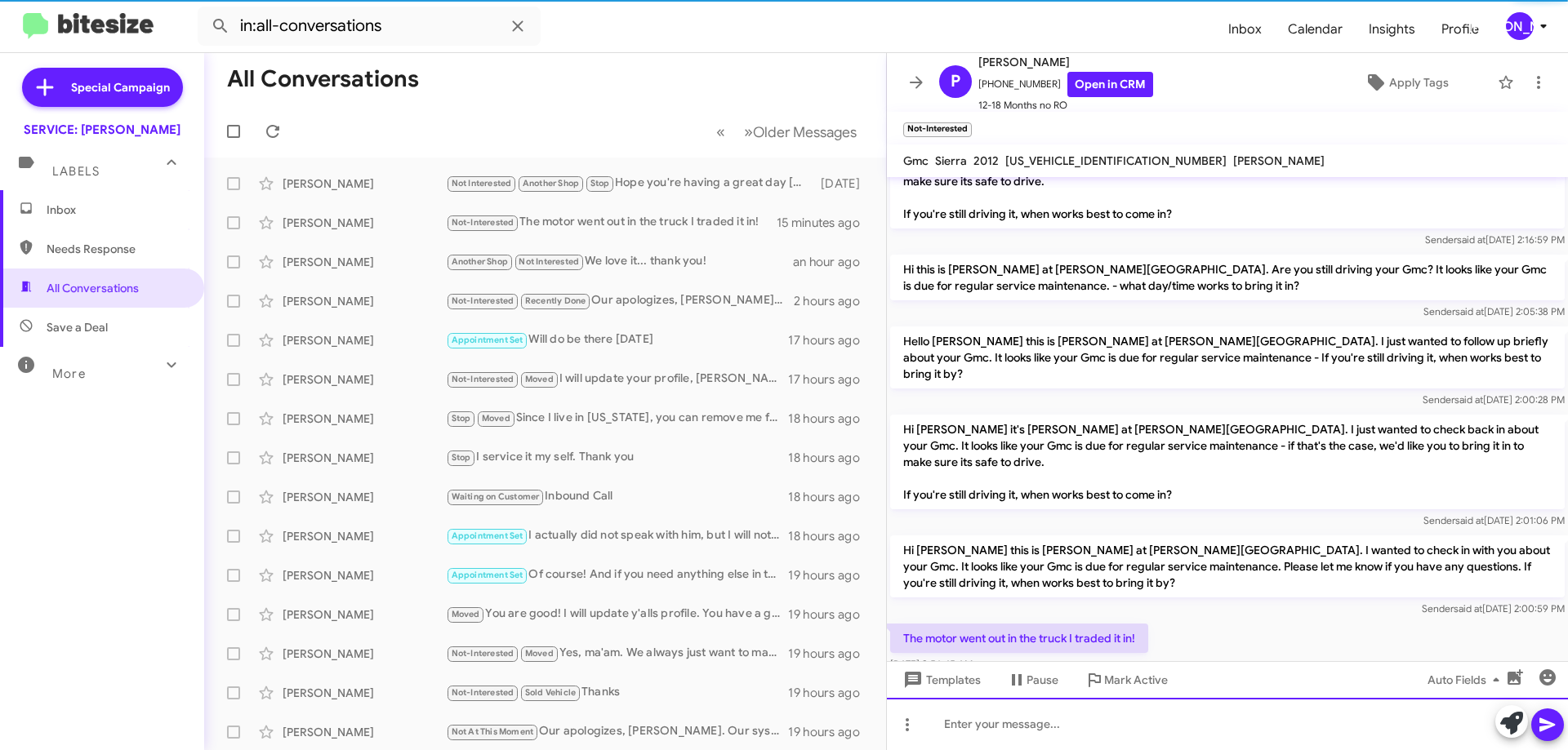
scroll to position [0, 0]
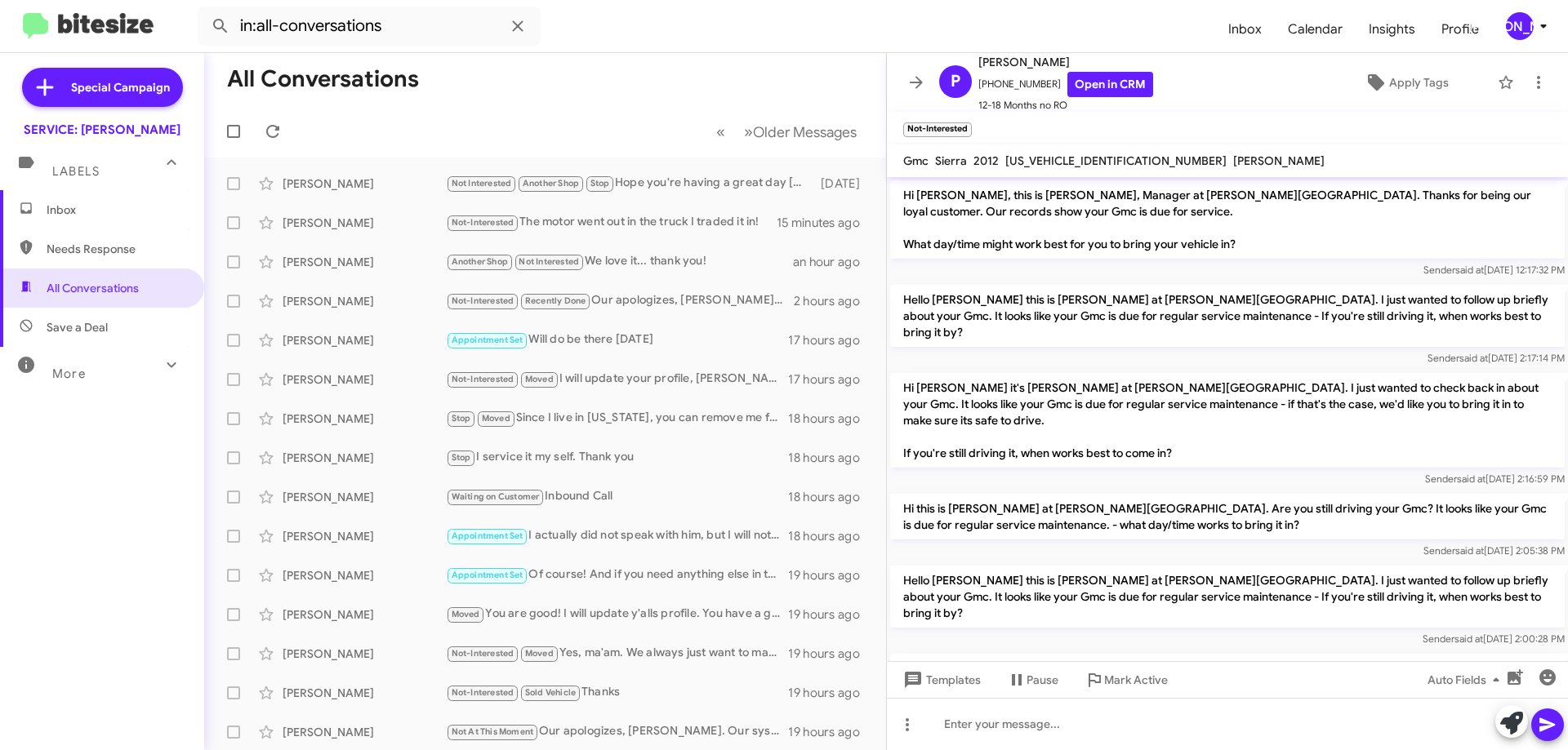
click at [1086, 152] on div "[US_VEHICLE_IDENTIFICATION_NUMBER]" at bounding box center [1116, 160] width 228 height 20
copy span "[US_VEHICLE_IDENTIFICATION_NUMBER]"
click at [1398, 81] on span "Apply Tags" at bounding box center [1418, 82] width 59 height 29
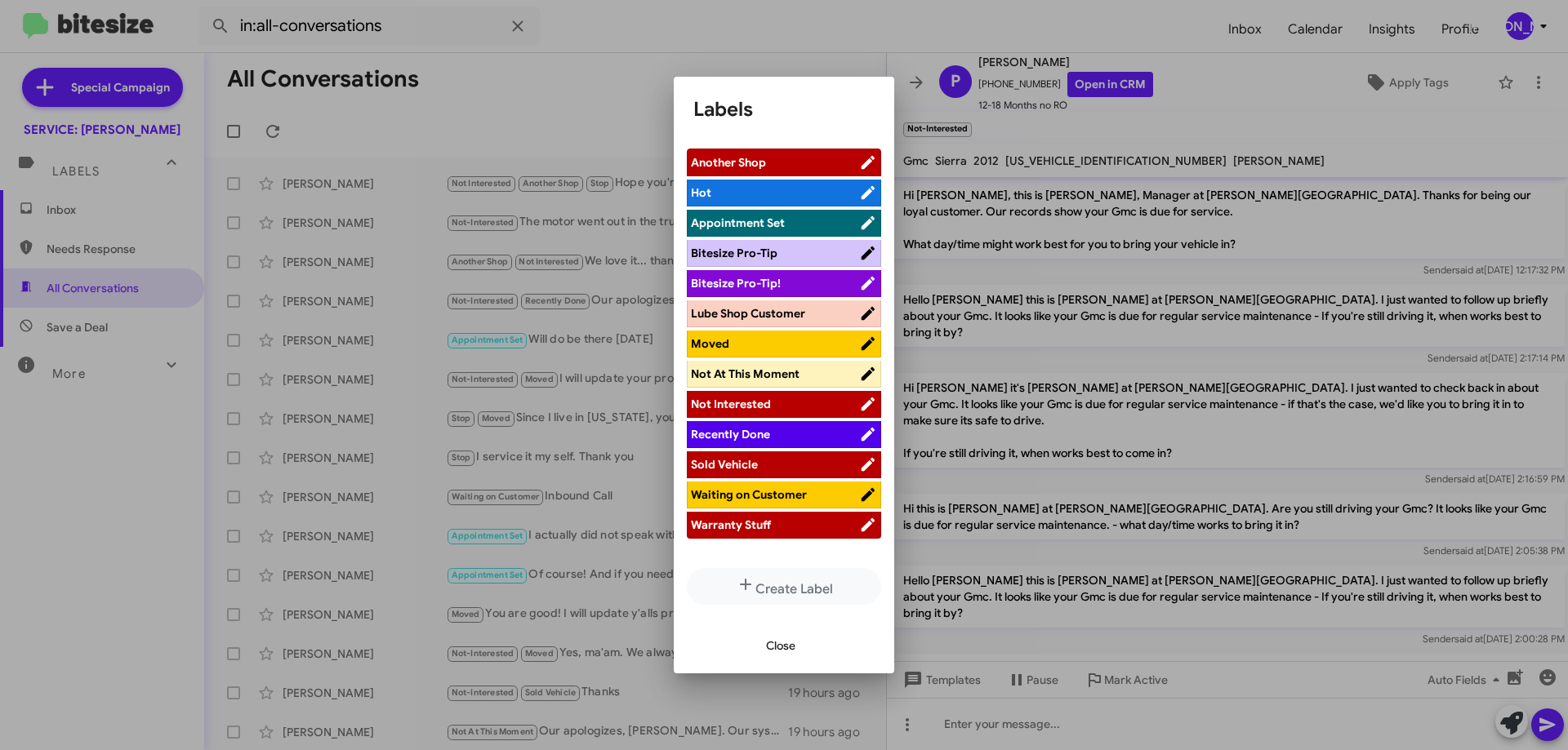
click at [780, 462] on span "Sold Vehicle" at bounding box center [775, 464] width 168 height 16
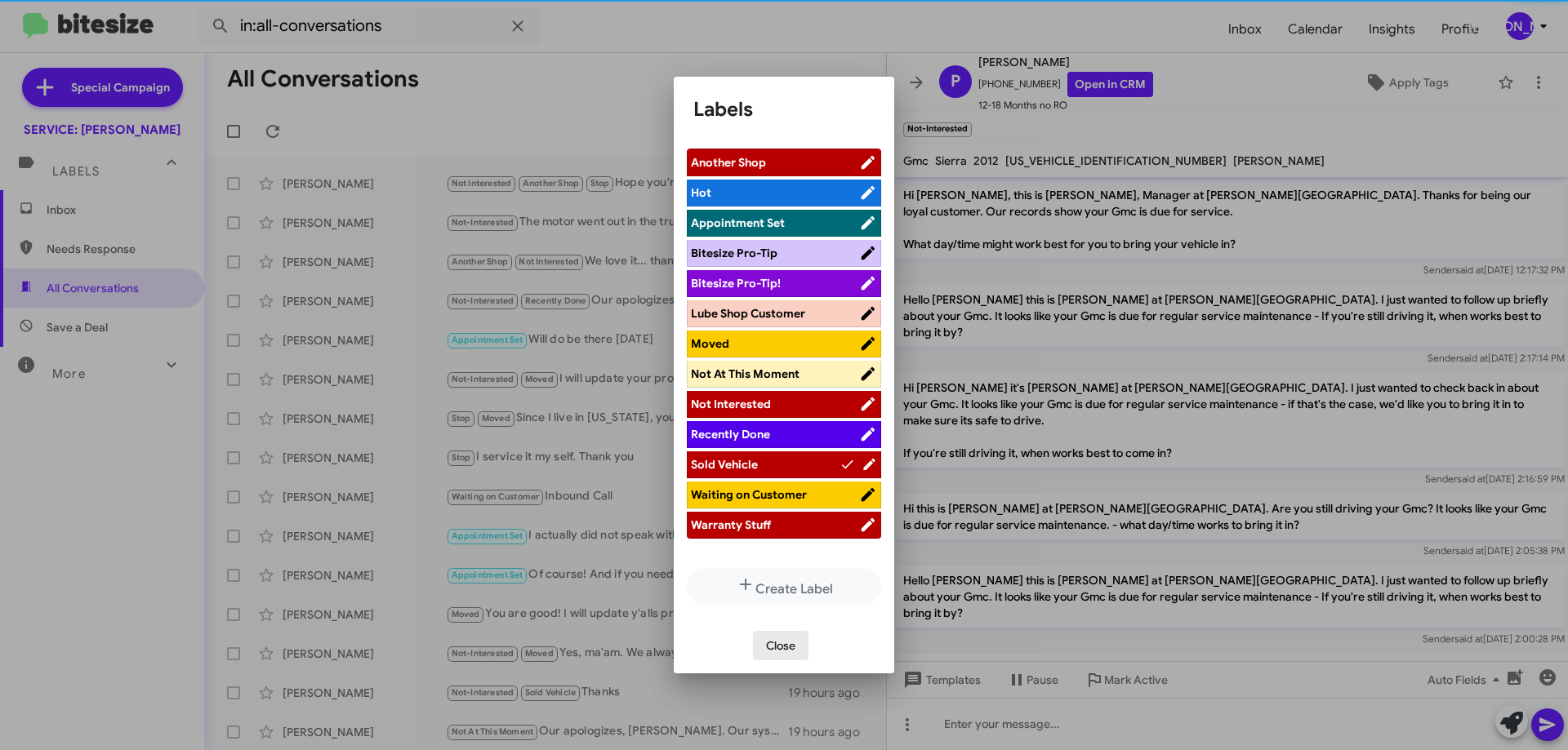
click at [779, 645] on span "Close" at bounding box center [780, 645] width 29 height 29
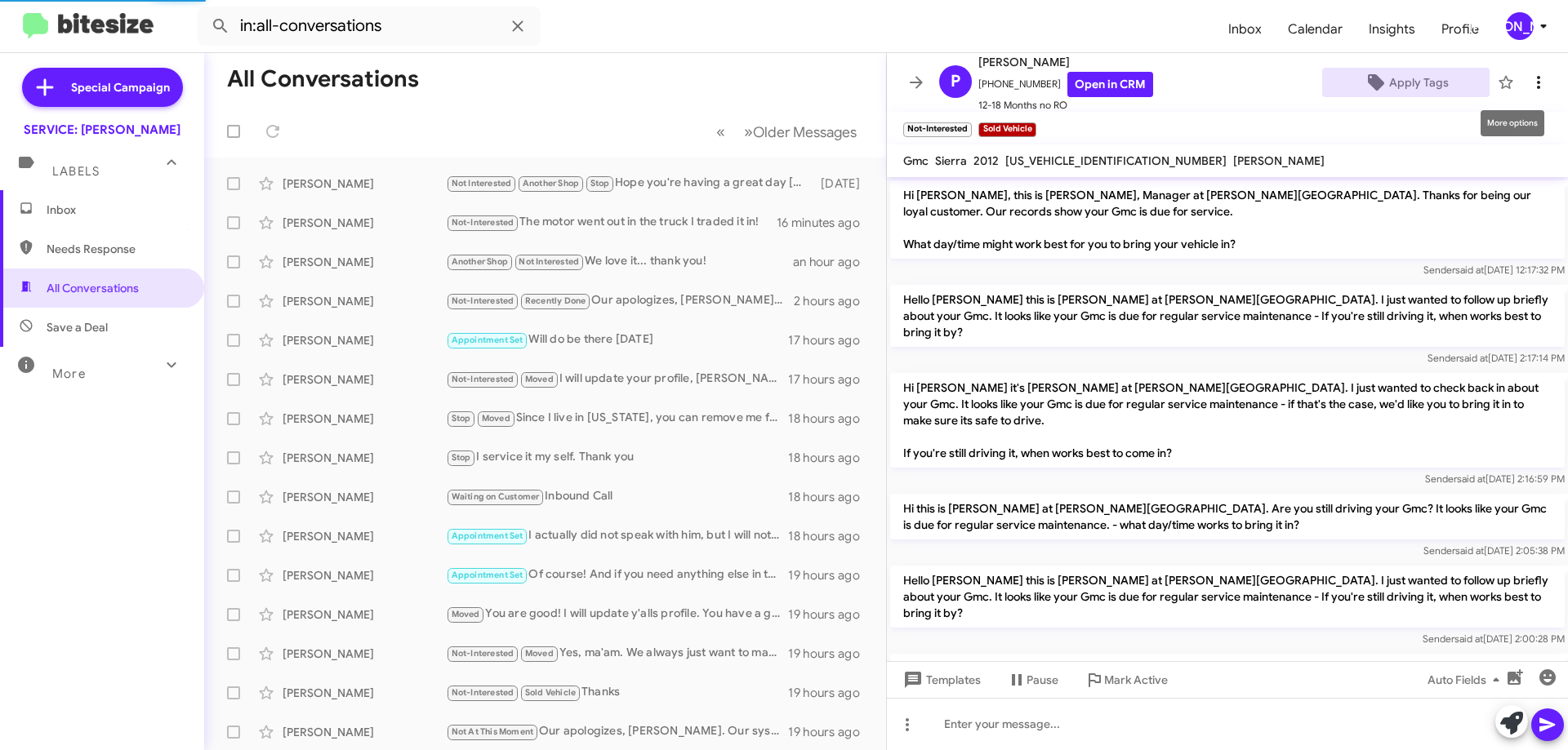
click at [1533, 76] on icon at bounding box center [1538, 82] width 20 height 20
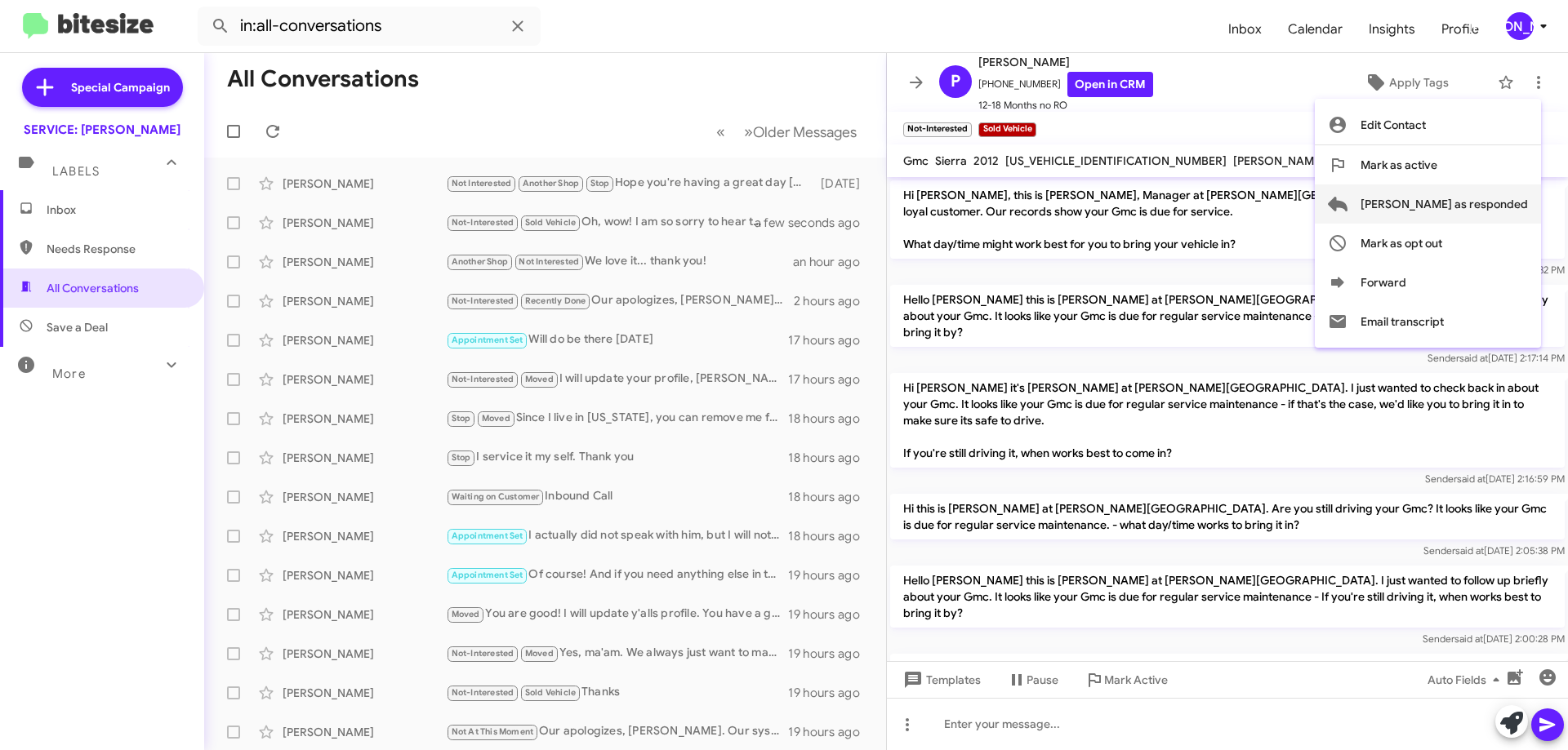
click at [1468, 212] on span "[PERSON_NAME] as responded" at bounding box center [1444, 204] width 168 height 40
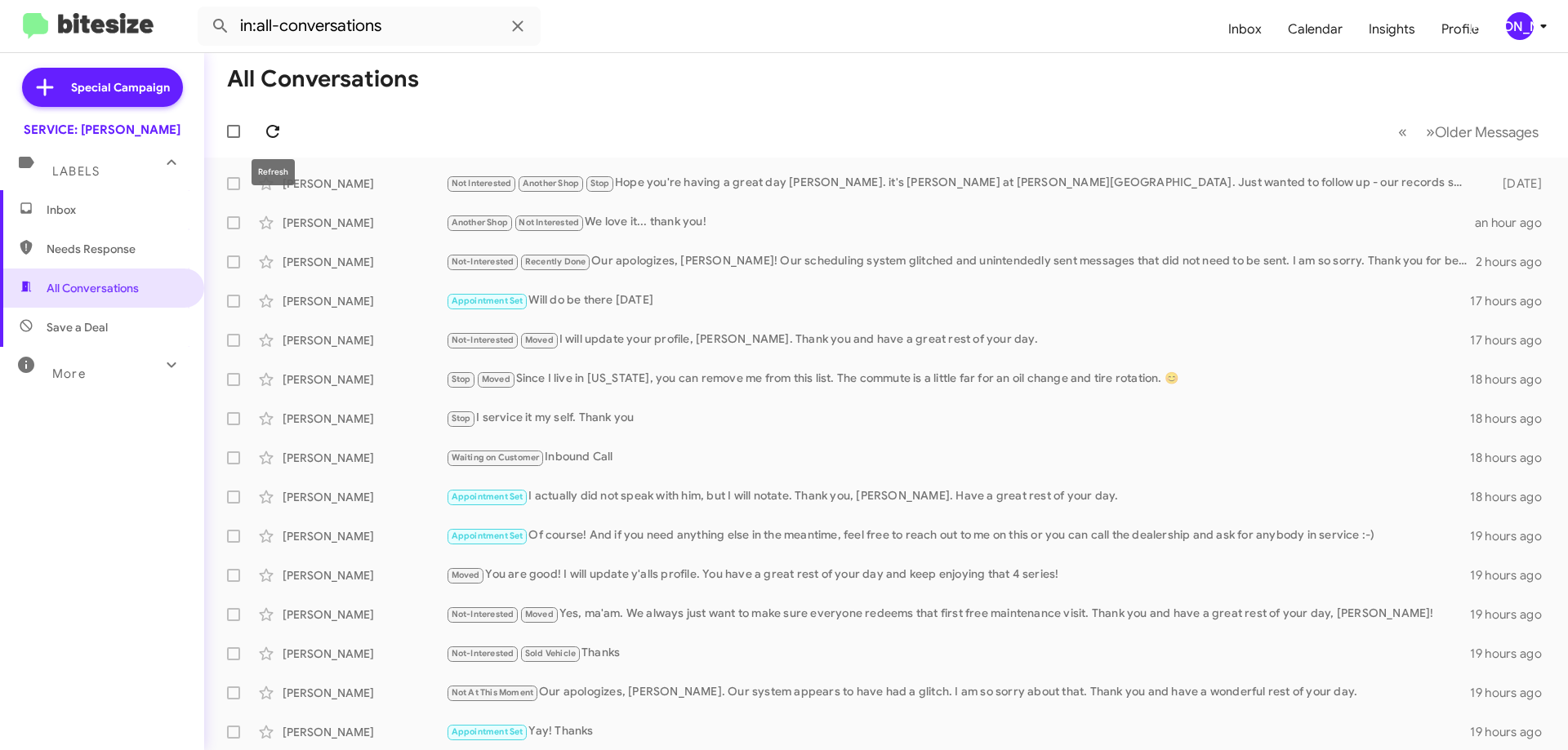
click at [271, 132] on icon at bounding box center [272, 131] width 20 height 20
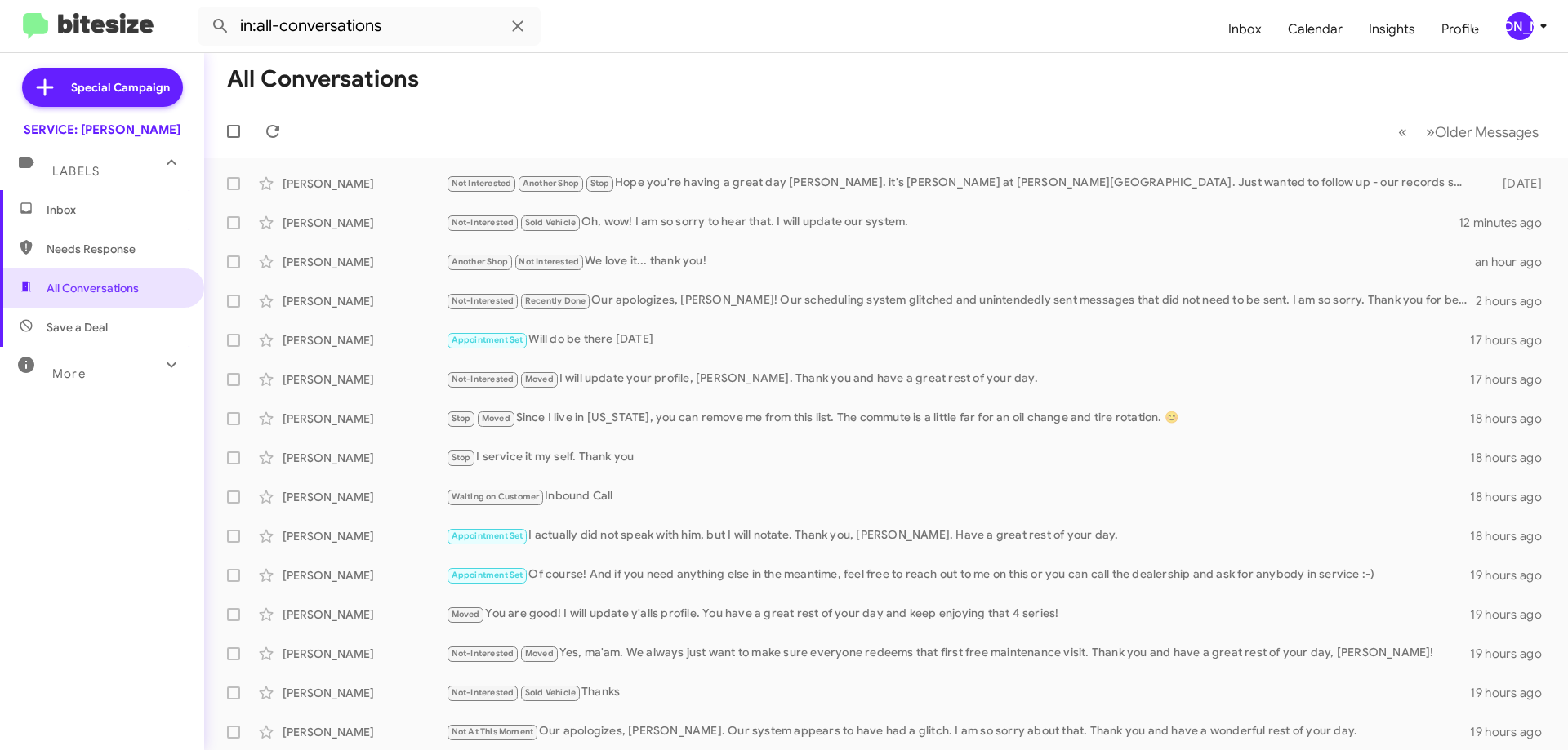
click at [71, 211] on span "Inbox" at bounding box center [115, 209] width 139 height 16
